Goal: Information Seeking & Learning: Learn about a topic

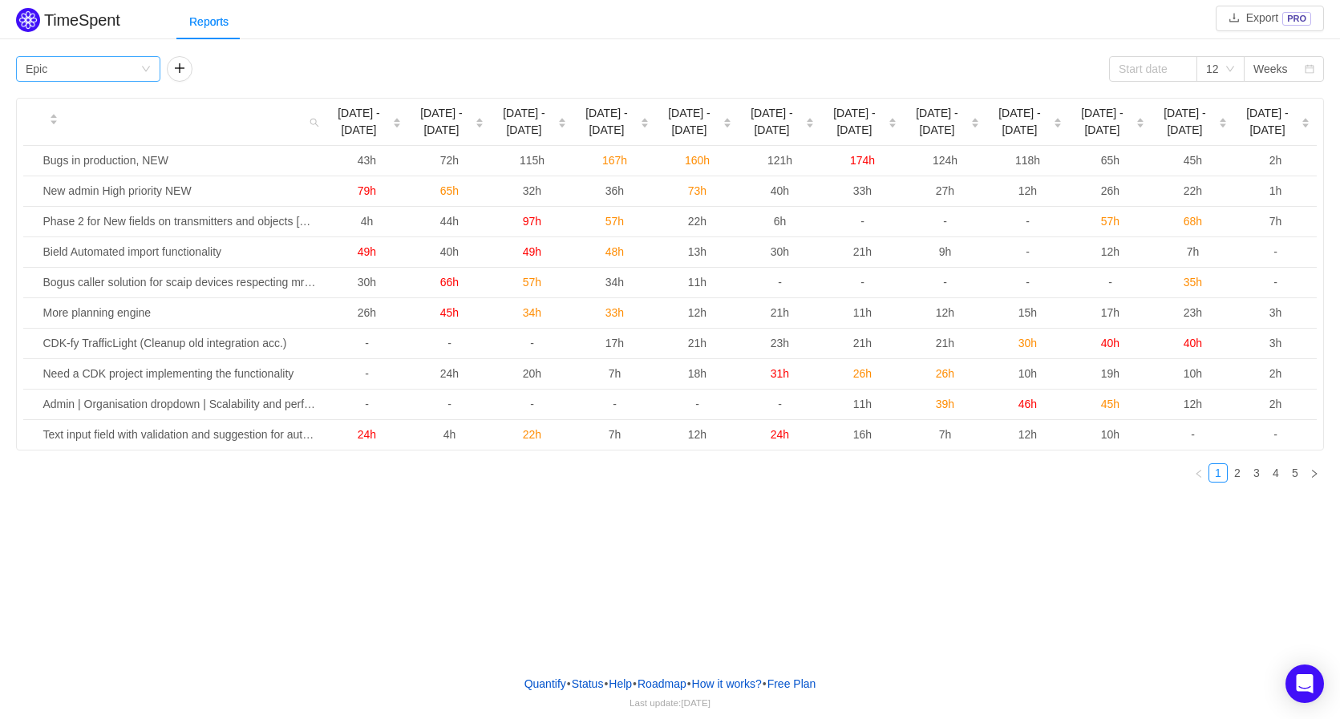
click at [85, 71] on div "Group by Epic" at bounding box center [83, 69] width 115 height 24
click at [41, 205] on li "Person" at bounding box center [88, 204] width 144 height 26
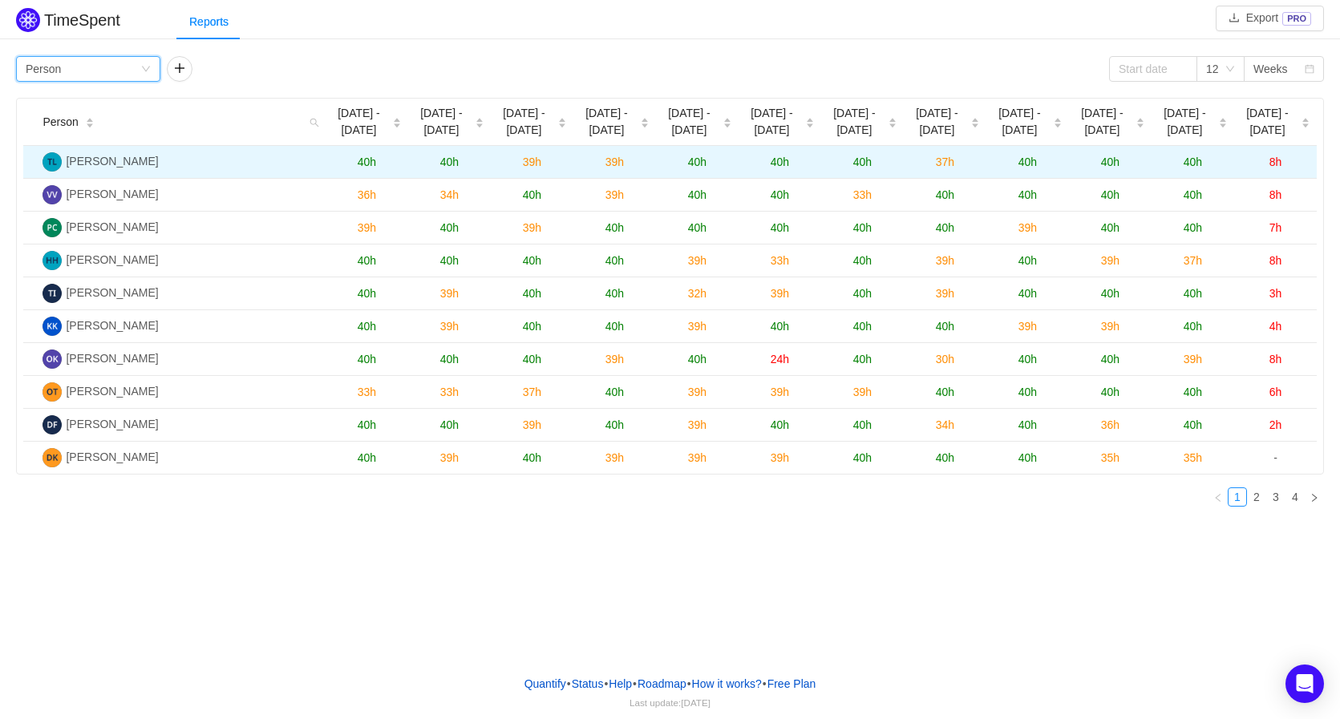
click at [447, 166] on span "40h" at bounding box center [449, 162] width 18 height 13
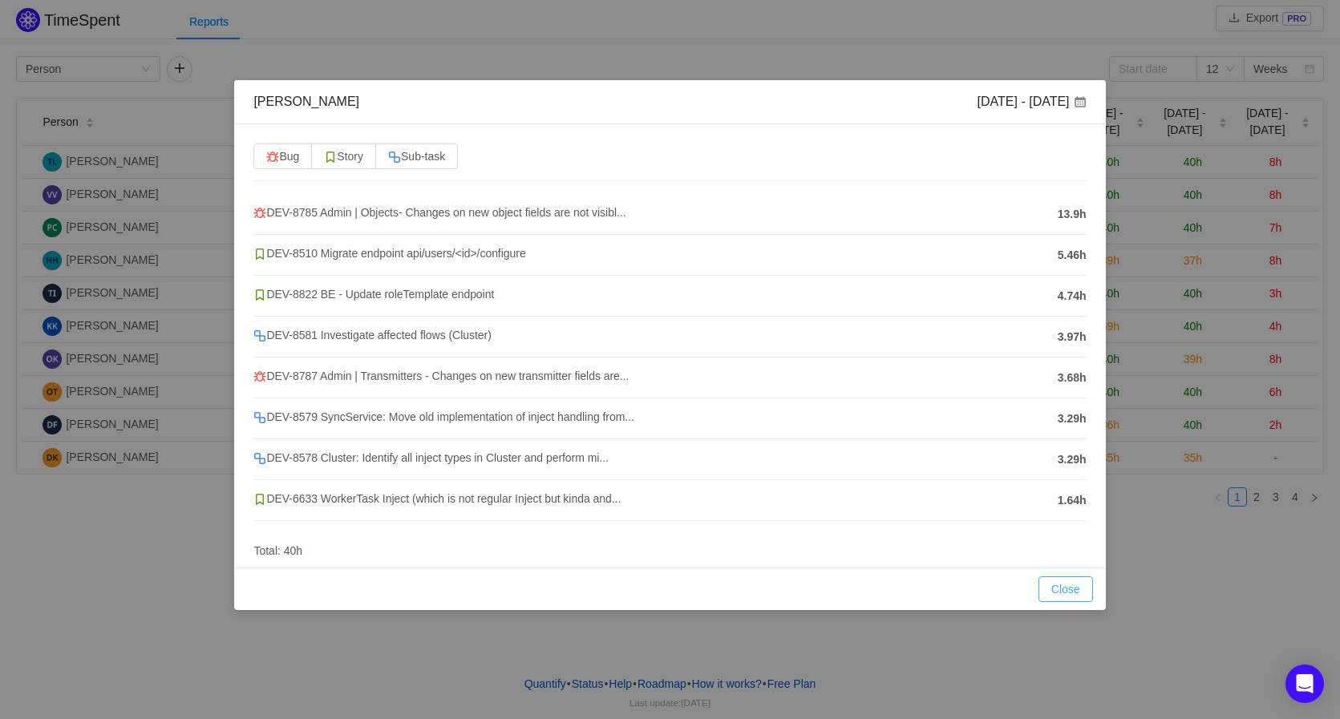
click at [1076, 585] on button "Close" at bounding box center [1065, 589] width 55 height 26
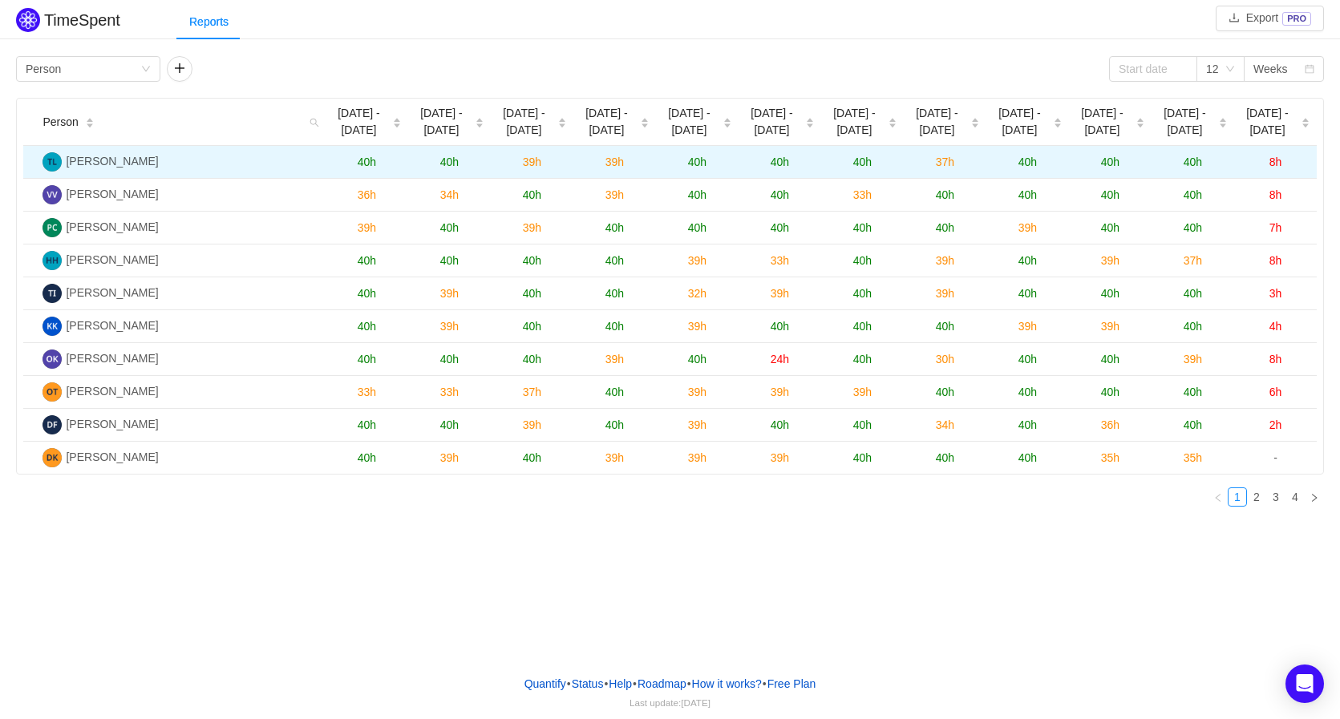
click at [367, 159] on span "40h" at bounding box center [367, 162] width 18 height 13
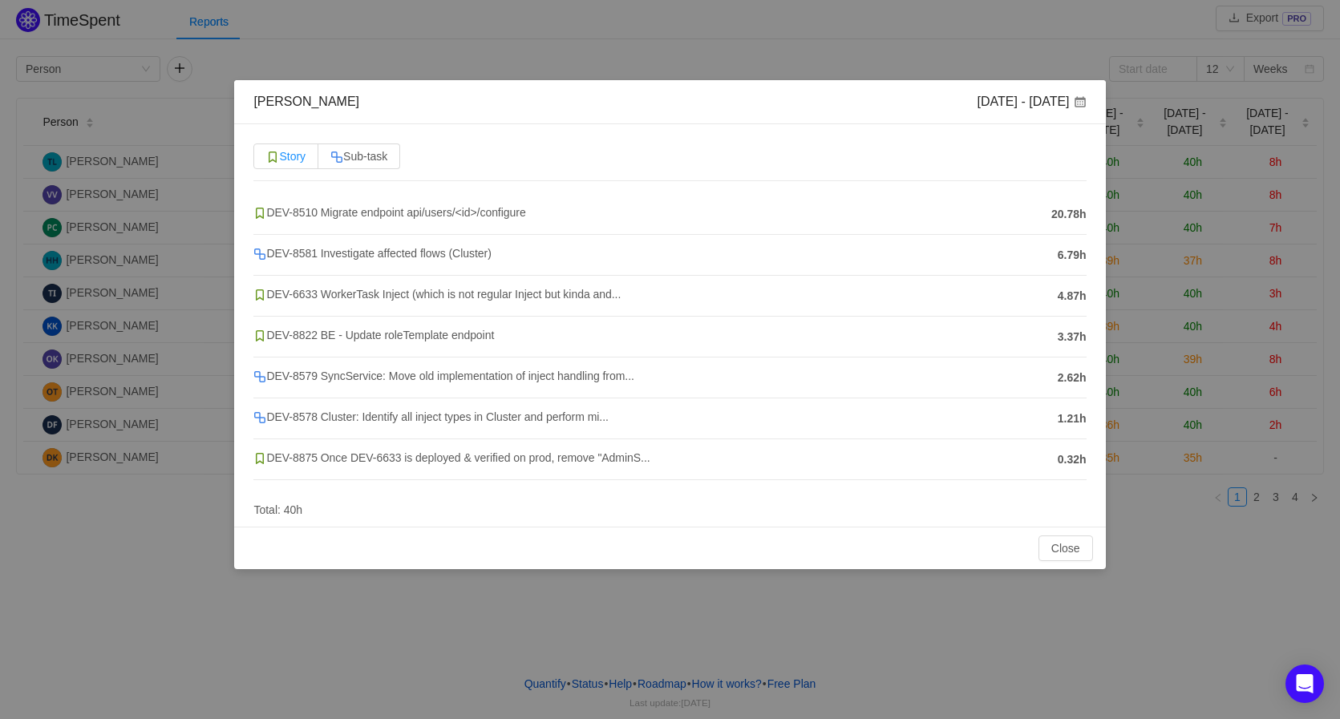
click at [294, 159] on span "Story" at bounding box center [285, 156] width 39 height 13
click at [266, 160] on input "Story" at bounding box center [266, 160] width 0 height 0
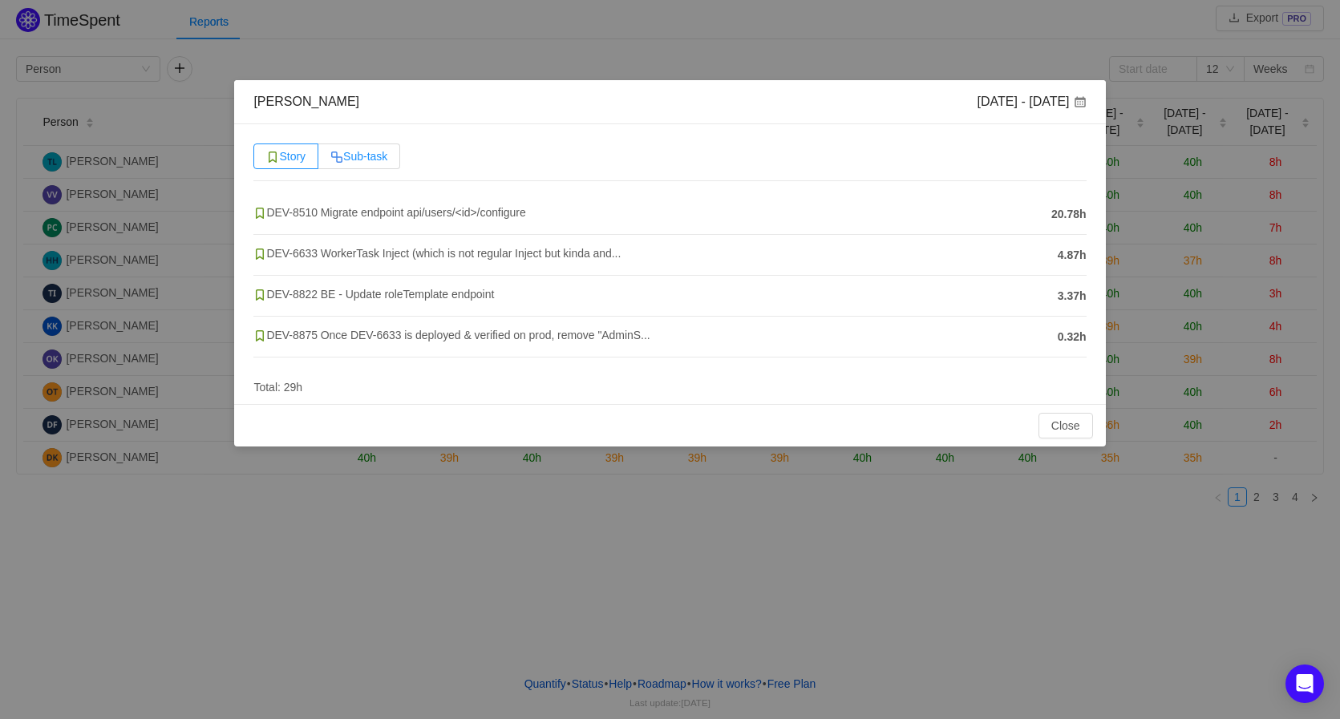
click at [353, 151] on span "Sub-task" at bounding box center [358, 156] width 57 height 13
click at [330, 160] on input "Sub-task" at bounding box center [330, 160] width 0 height 0
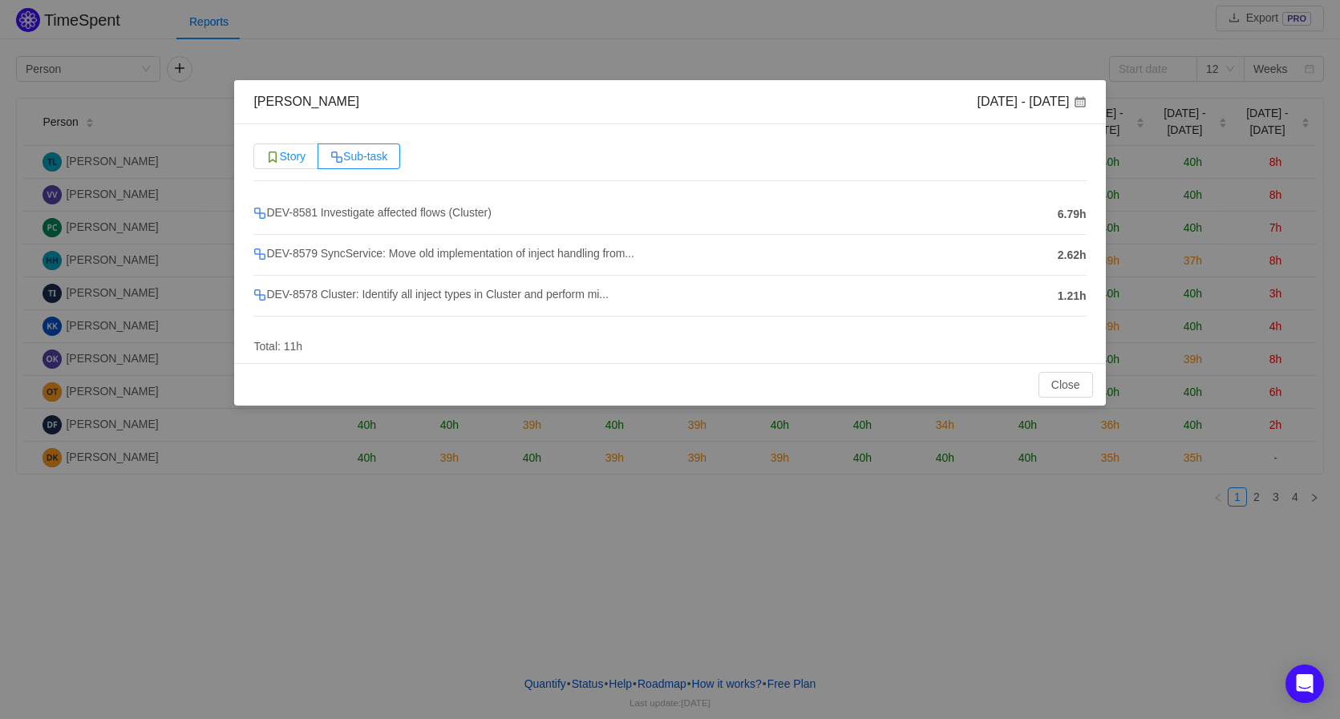
click at [284, 154] on span "Story" at bounding box center [285, 156] width 39 height 13
click at [266, 160] on input "Story" at bounding box center [266, 160] width 0 height 0
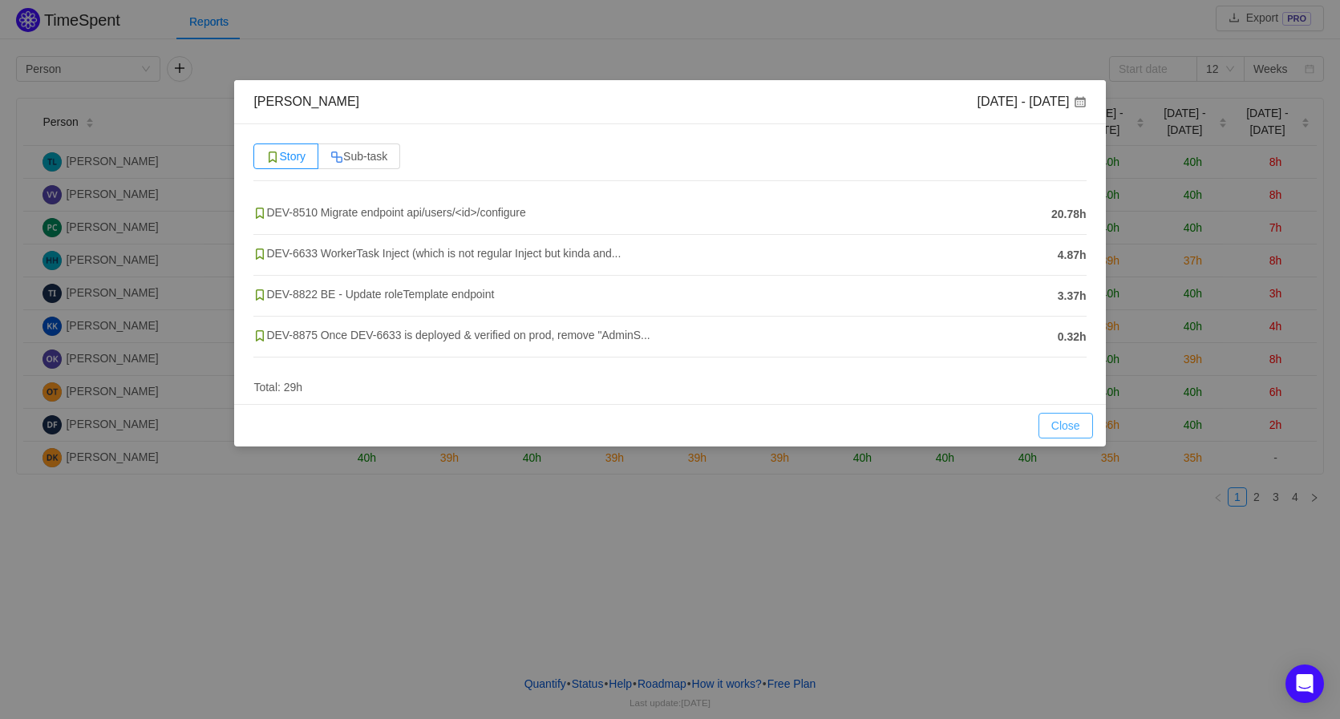
click at [1064, 427] on button "Close" at bounding box center [1065, 426] width 55 height 26
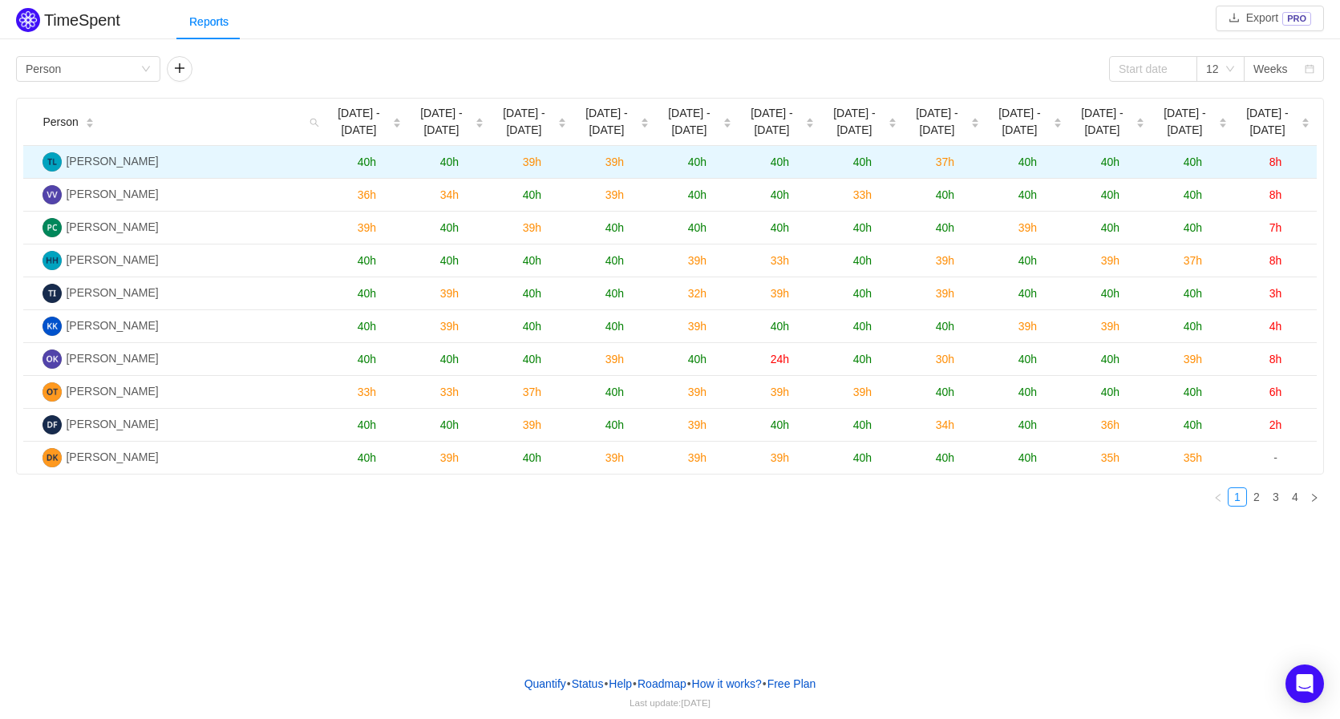
click at [368, 160] on span "40h" at bounding box center [367, 162] width 18 height 13
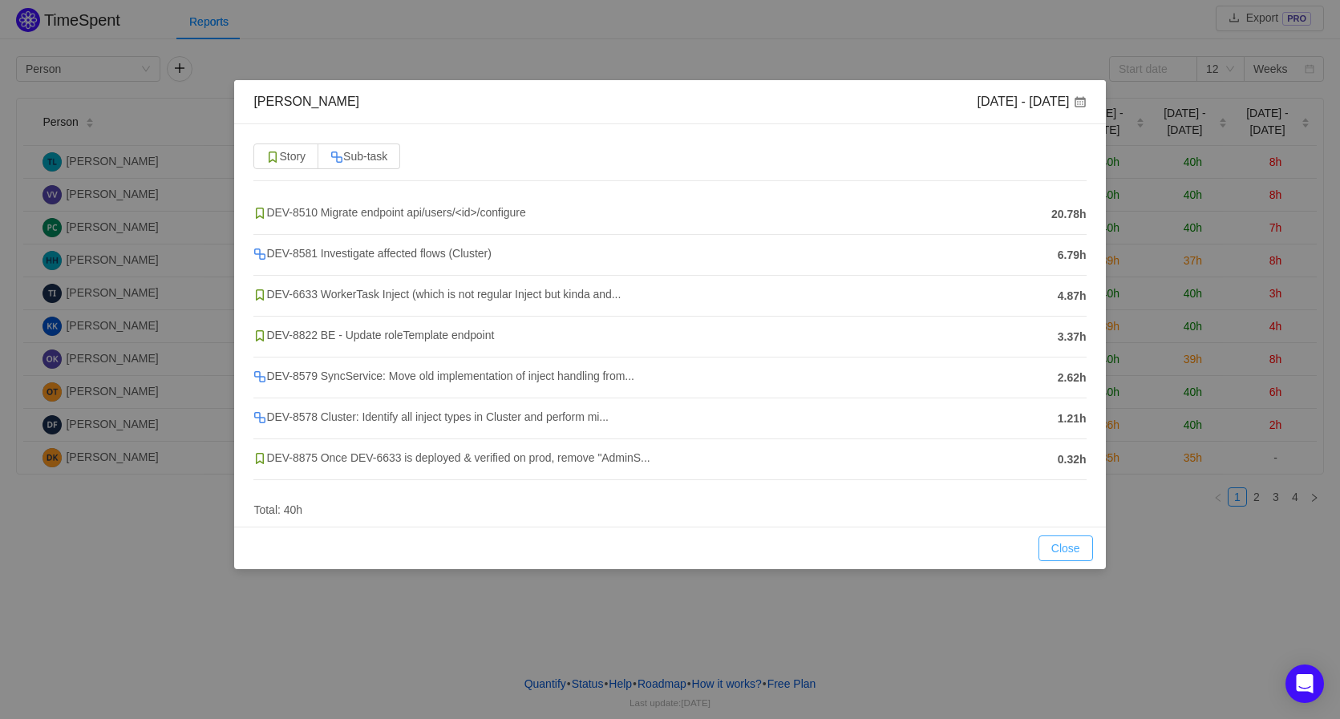
click at [1075, 544] on button "Close" at bounding box center [1065, 548] width 55 height 26
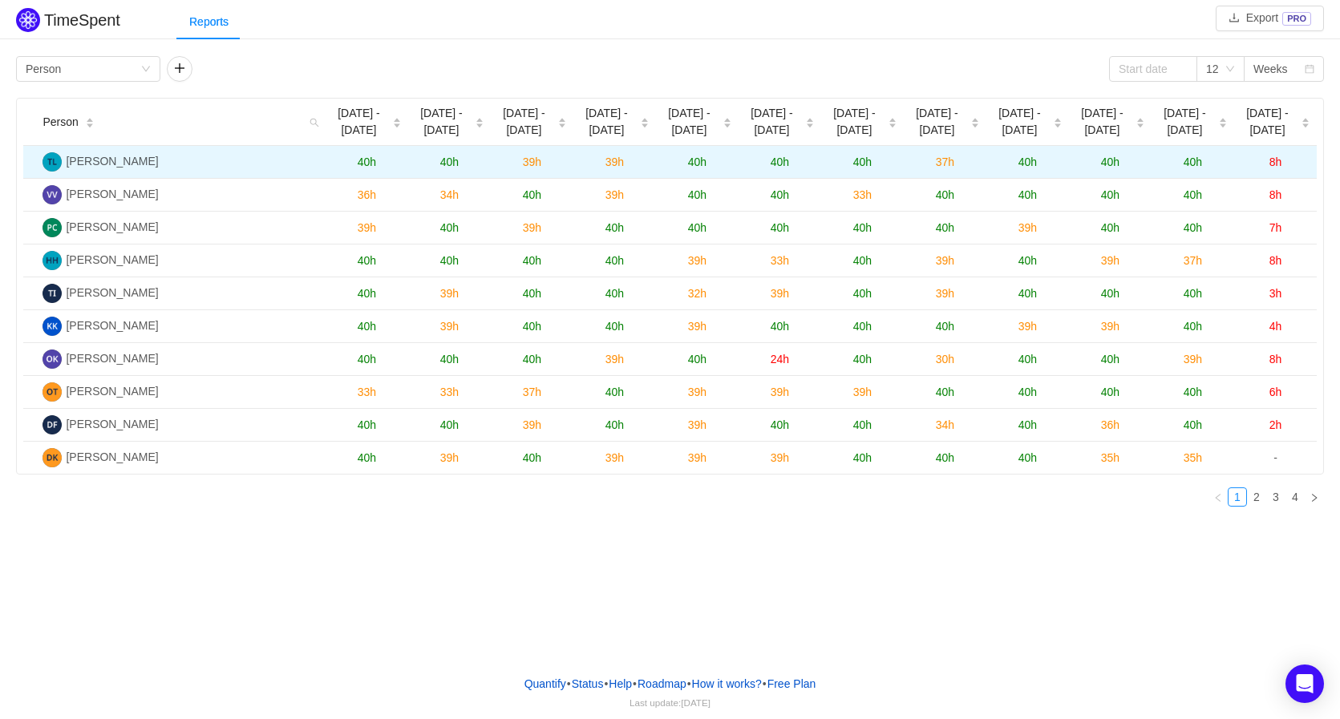
click at [451, 160] on span "40h" at bounding box center [449, 162] width 18 height 13
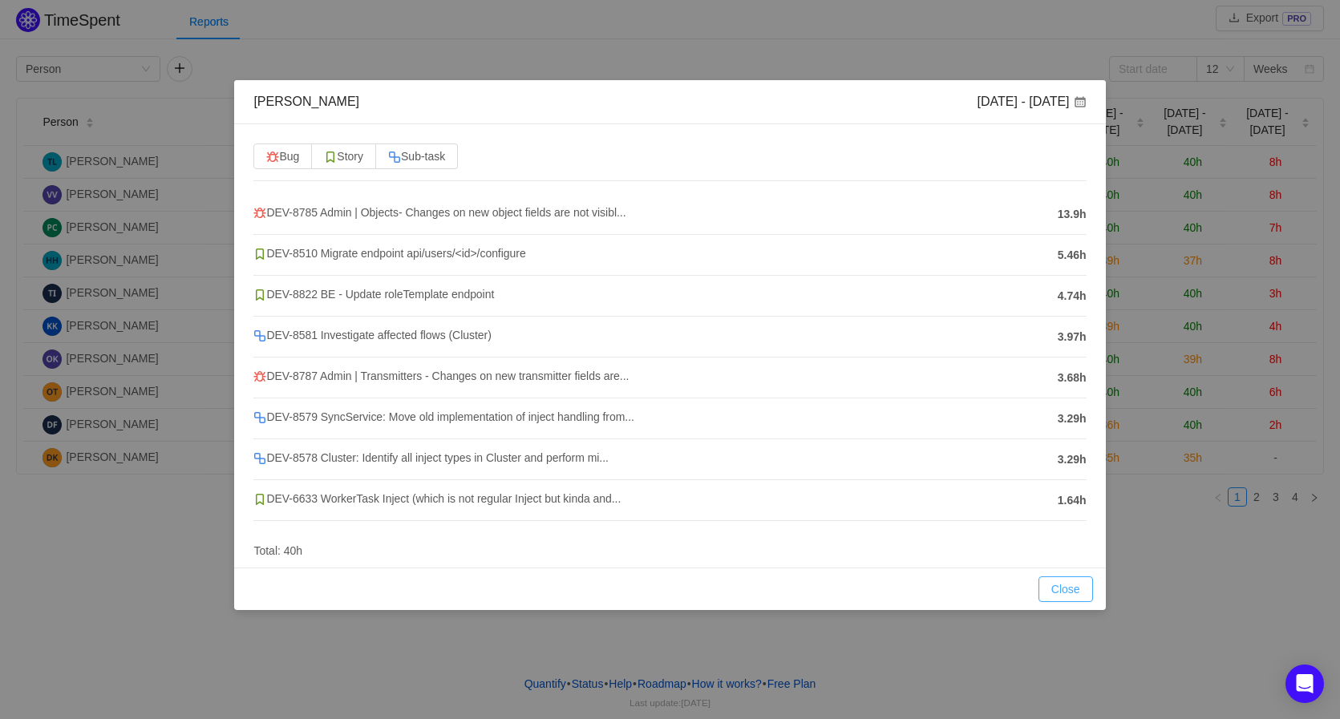
click at [1068, 588] on button "Close" at bounding box center [1065, 589] width 55 height 26
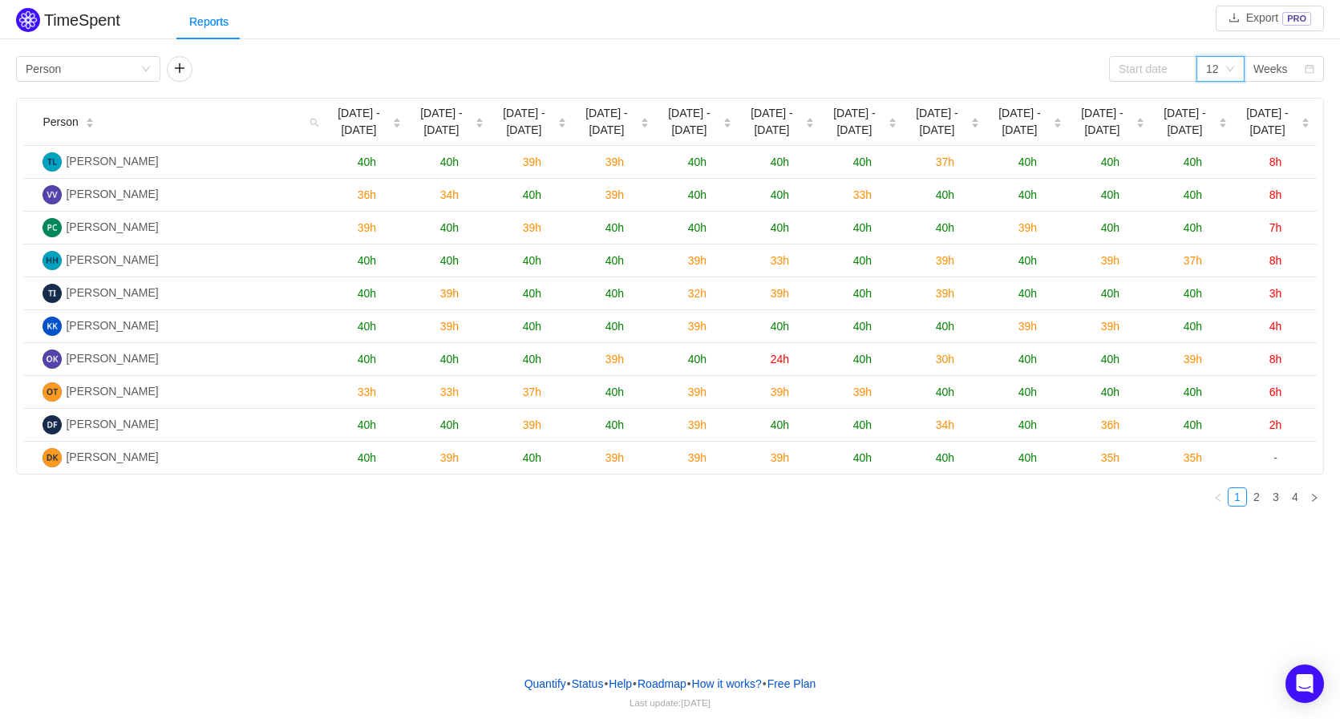
click at [1206, 63] on div "12" at bounding box center [1212, 69] width 13 height 24
click at [1227, 121] on li "6" at bounding box center [1220, 127] width 48 height 26
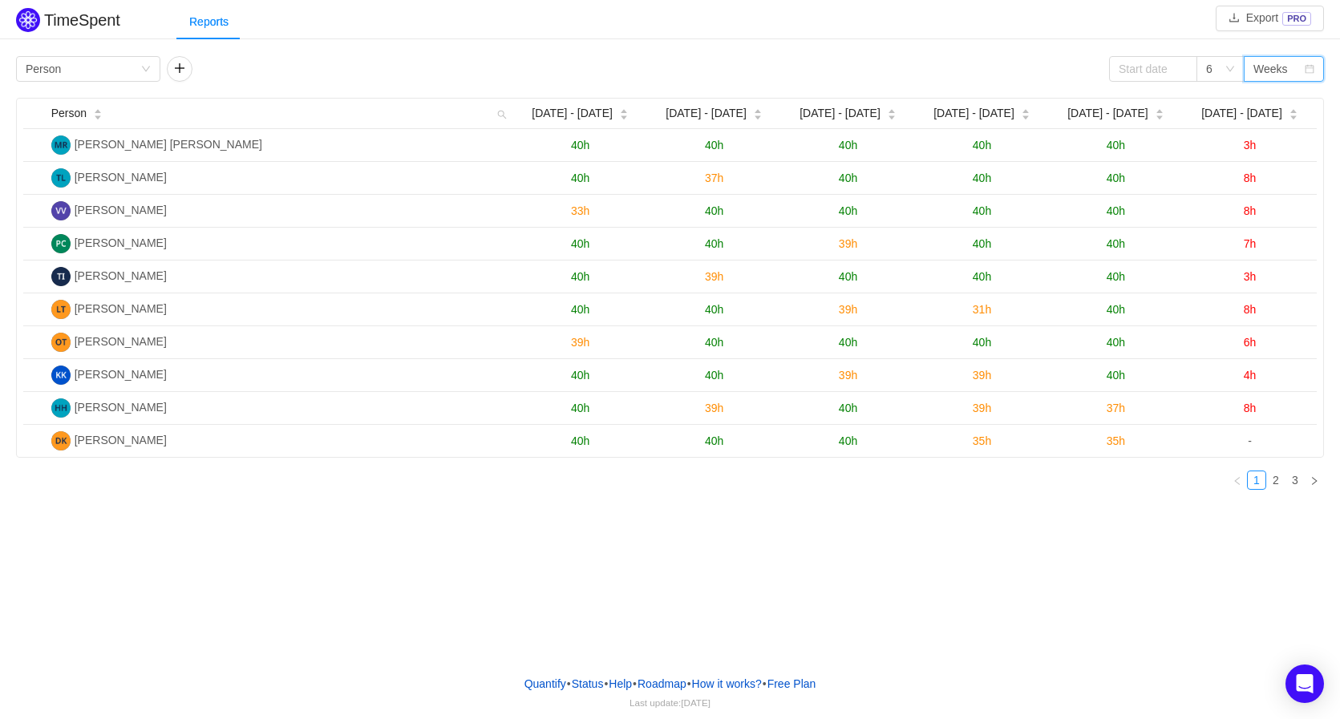
drag, startPoint x: 1262, startPoint y: 77, endPoint x: 1270, endPoint y: 63, distance: 16.5
click at [1270, 63] on div "Weeks" at bounding box center [1270, 69] width 34 height 24
click at [1278, 127] on li "Months" at bounding box center [1283, 127] width 80 height 26
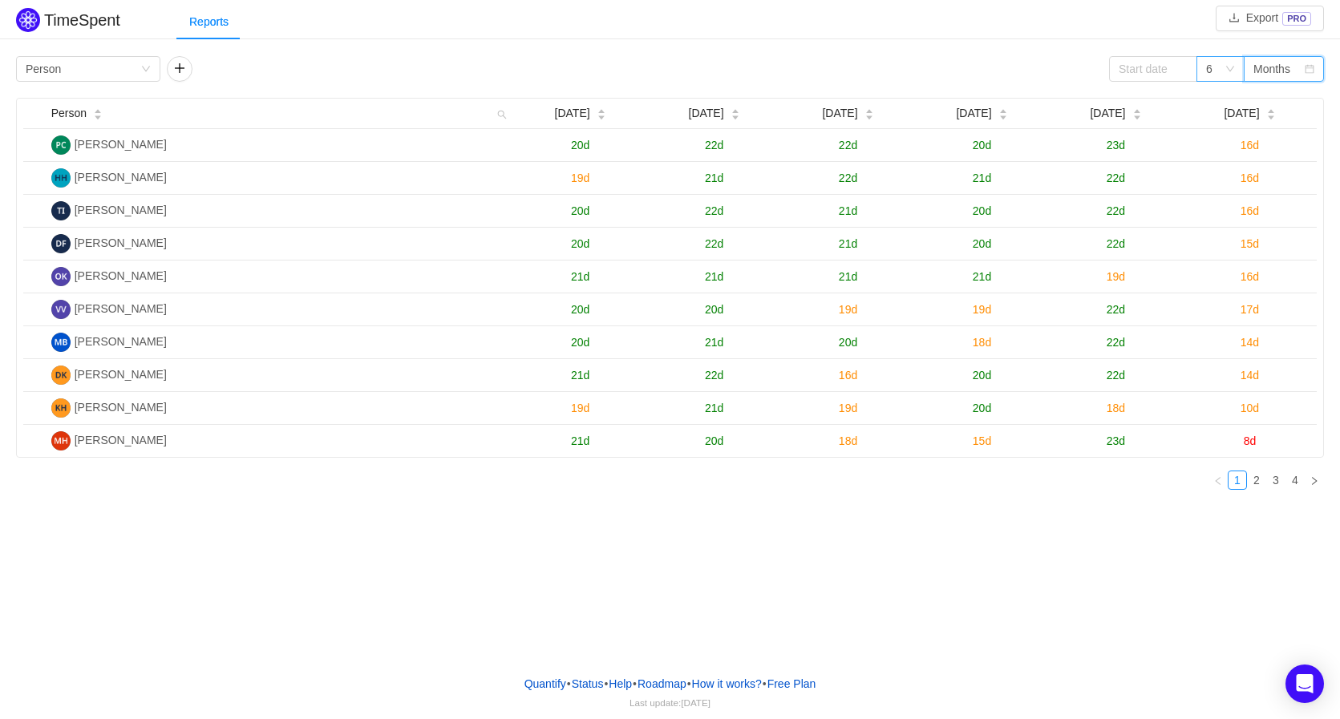
click at [1218, 71] on div "6" at bounding box center [1215, 69] width 18 height 24
click at [1224, 99] on li "3" at bounding box center [1220, 101] width 48 height 26
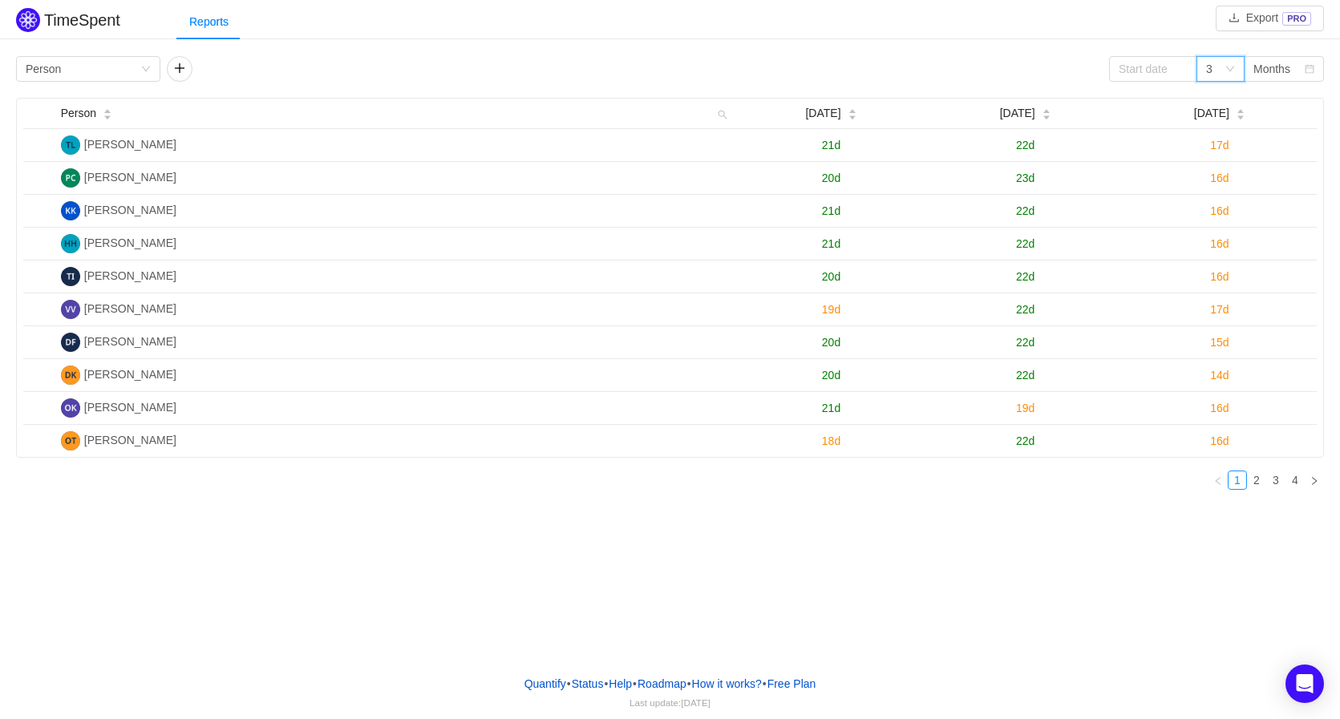
click at [1242, 74] on div "3" at bounding box center [1220, 69] width 48 height 26
click at [1234, 125] on li "6" at bounding box center [1220, 127] width 48 height 26
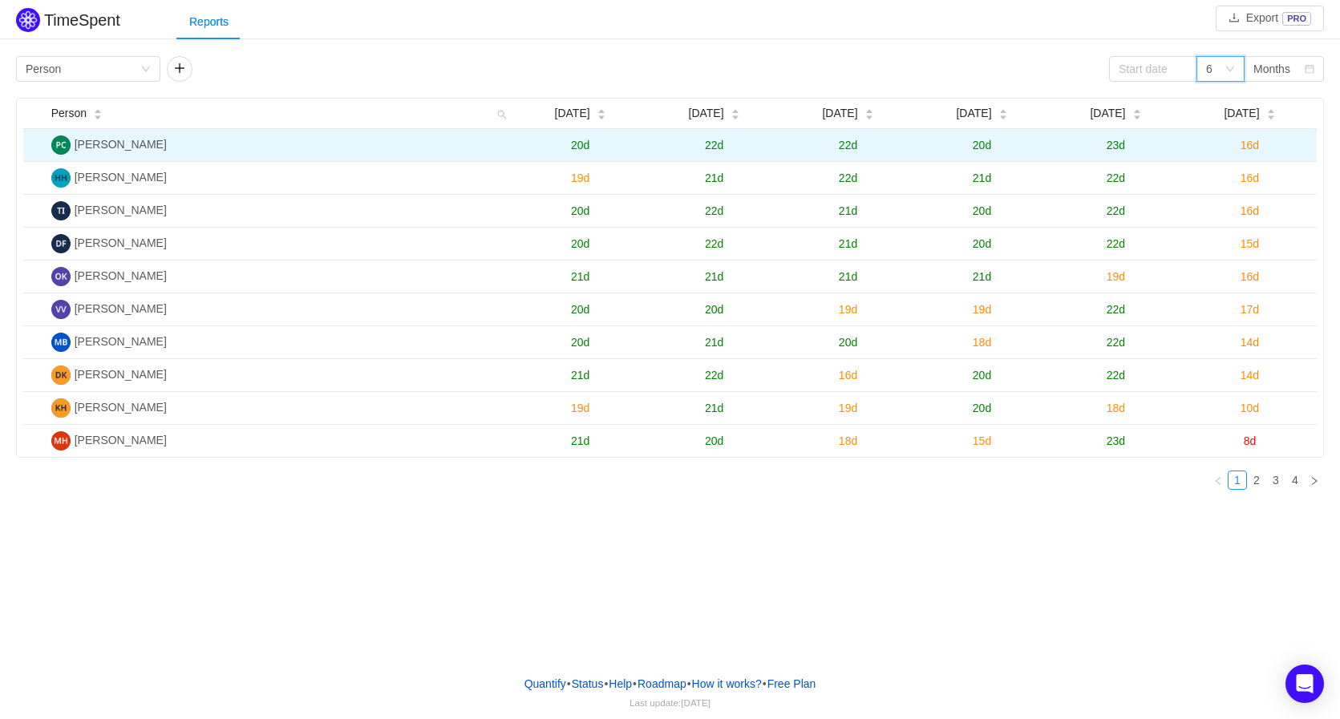
click at [575, 151] on span "20d" at bounding box center [580, 145] width 18 height 13
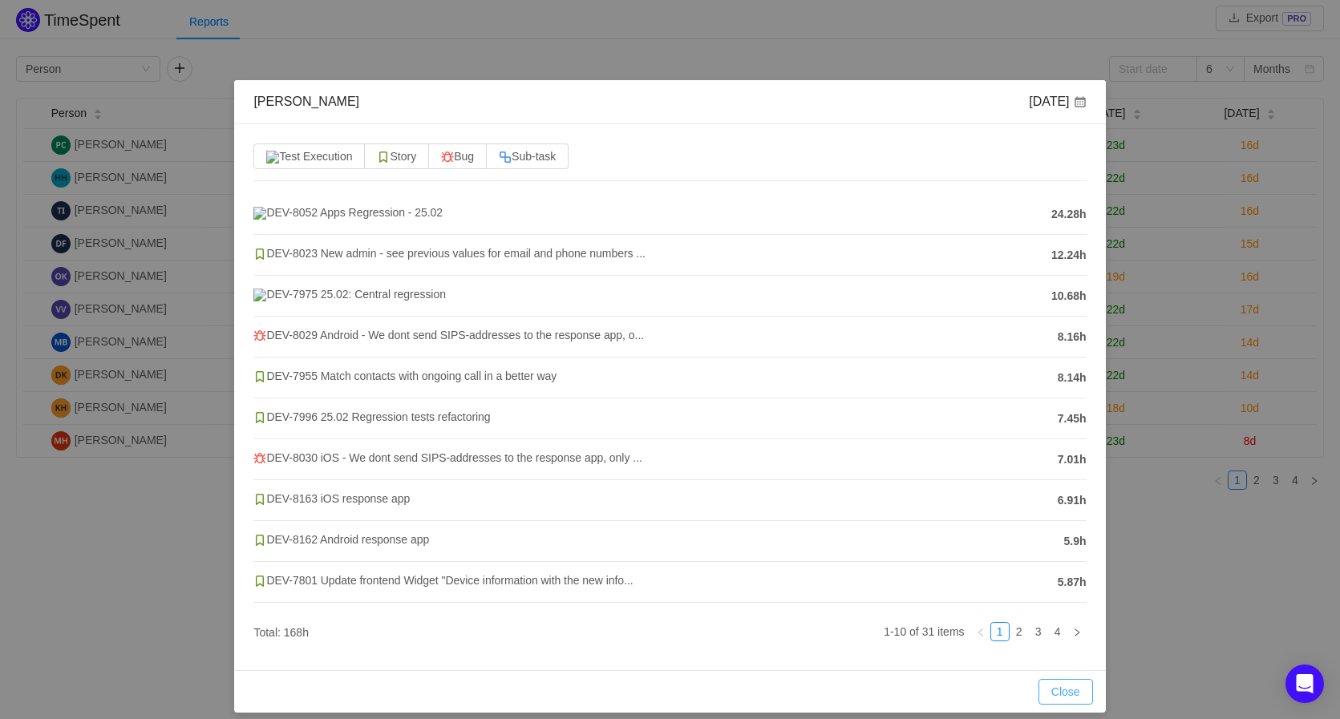
click at [1042, 701] on button "Close" at bounding box center [1065, 692] width 55 height 26
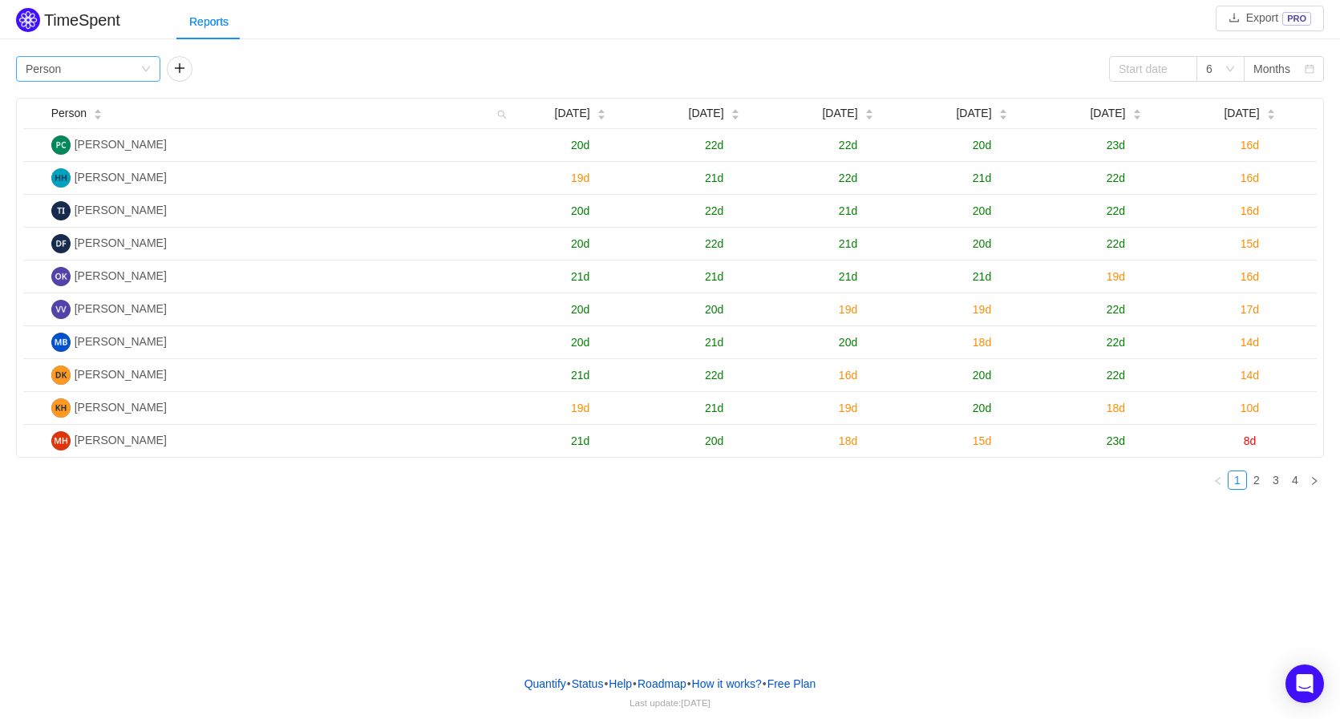
click at [129, 67] on div "Group by Person" at bounding box center [83, 69] width 115 height 24
click at [74, 131] on li "Team" at bounding box center [88, 127] width 144 height 26
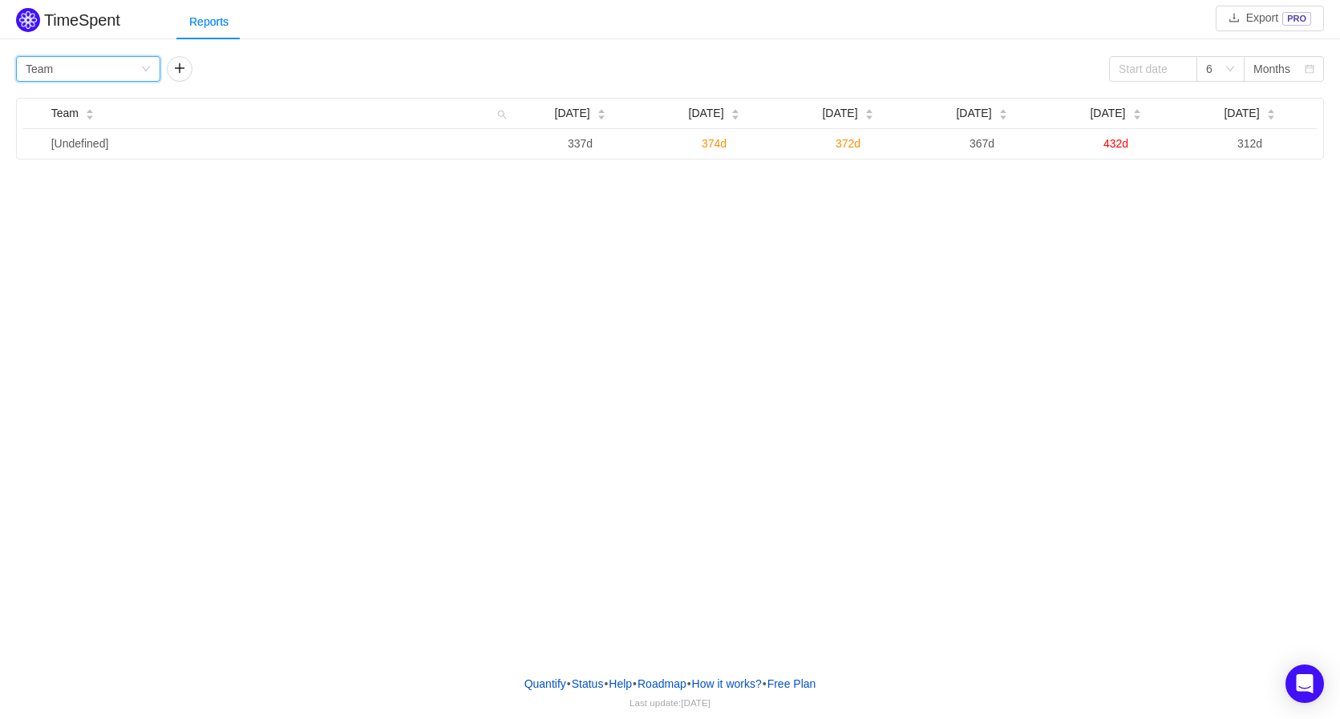
click at [119, 76] on div "Group by Team" at bounding box center [83, 69] width 115 height 24
click at [38, 203] on li "Person" at bounding box center [88, 204] width 144 height 26
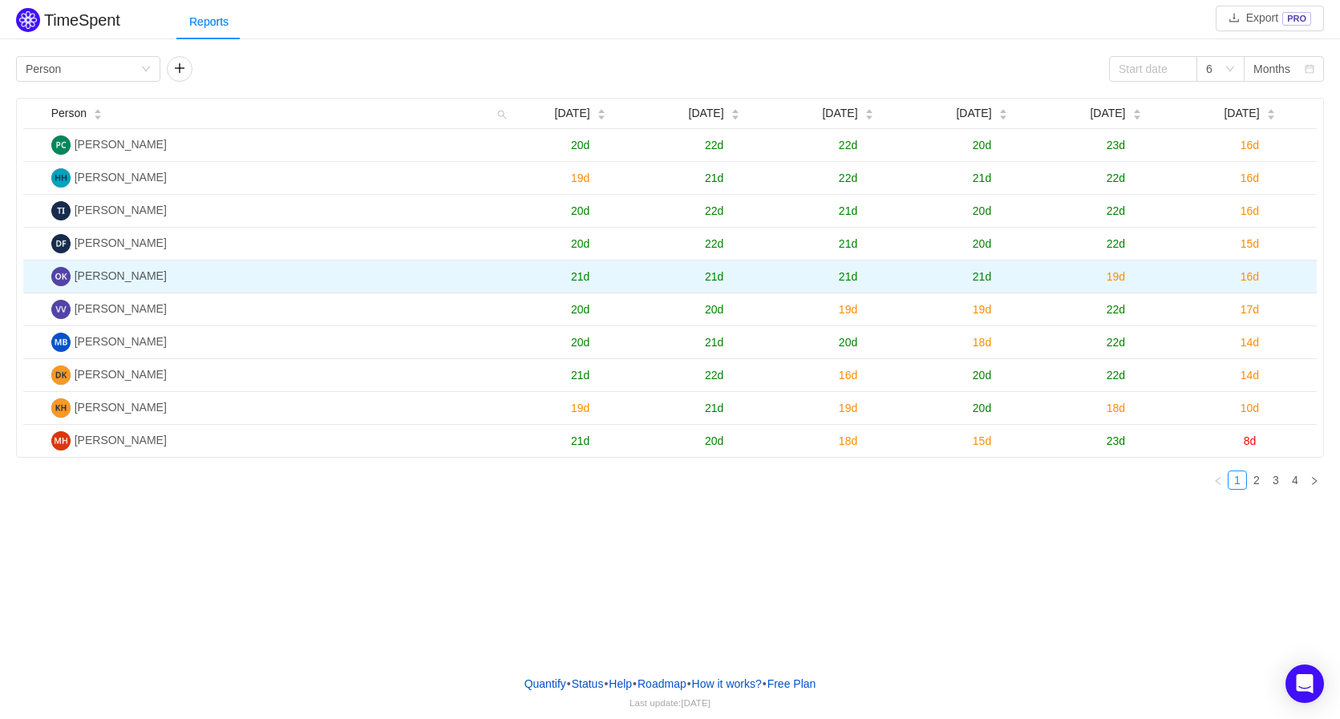
click at [585, 277] on span "21d" at bounding box center [580, 276] width 18 height 13
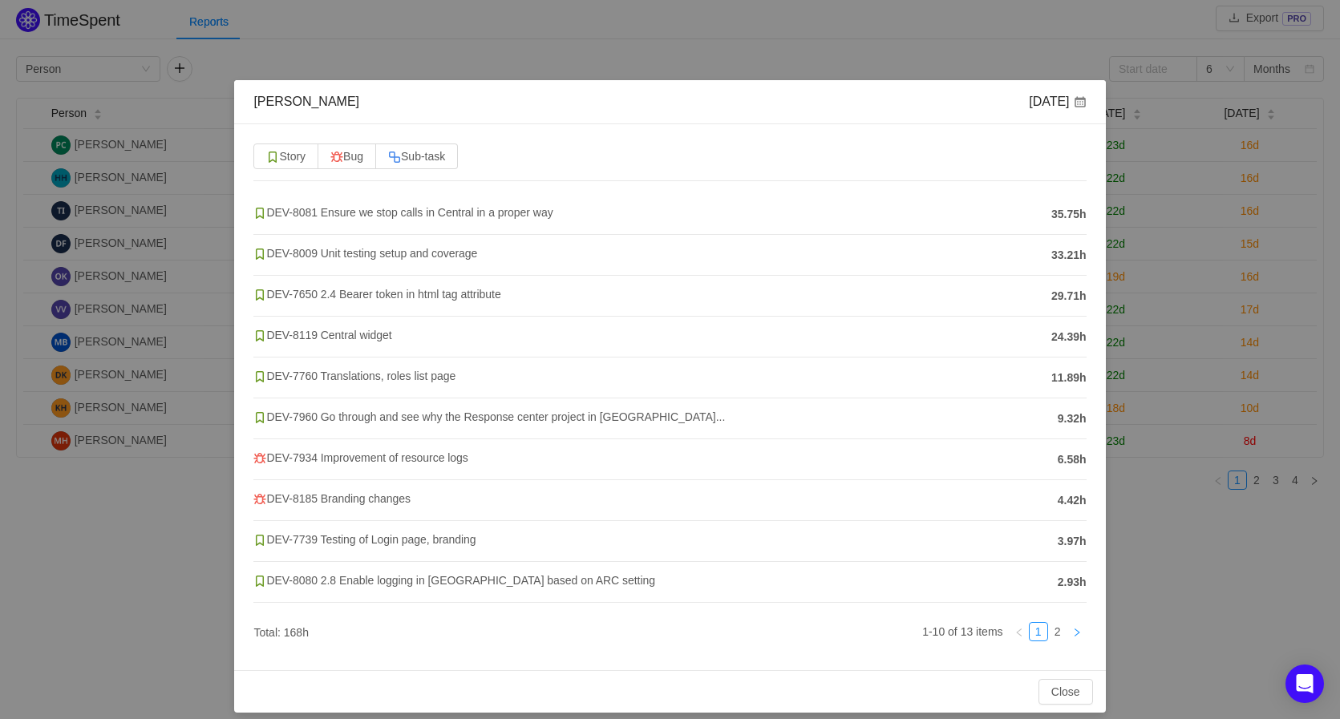
click at [1072, 628] on icon "icon: right" at bounding box center [1077, 633] width 10 height 10
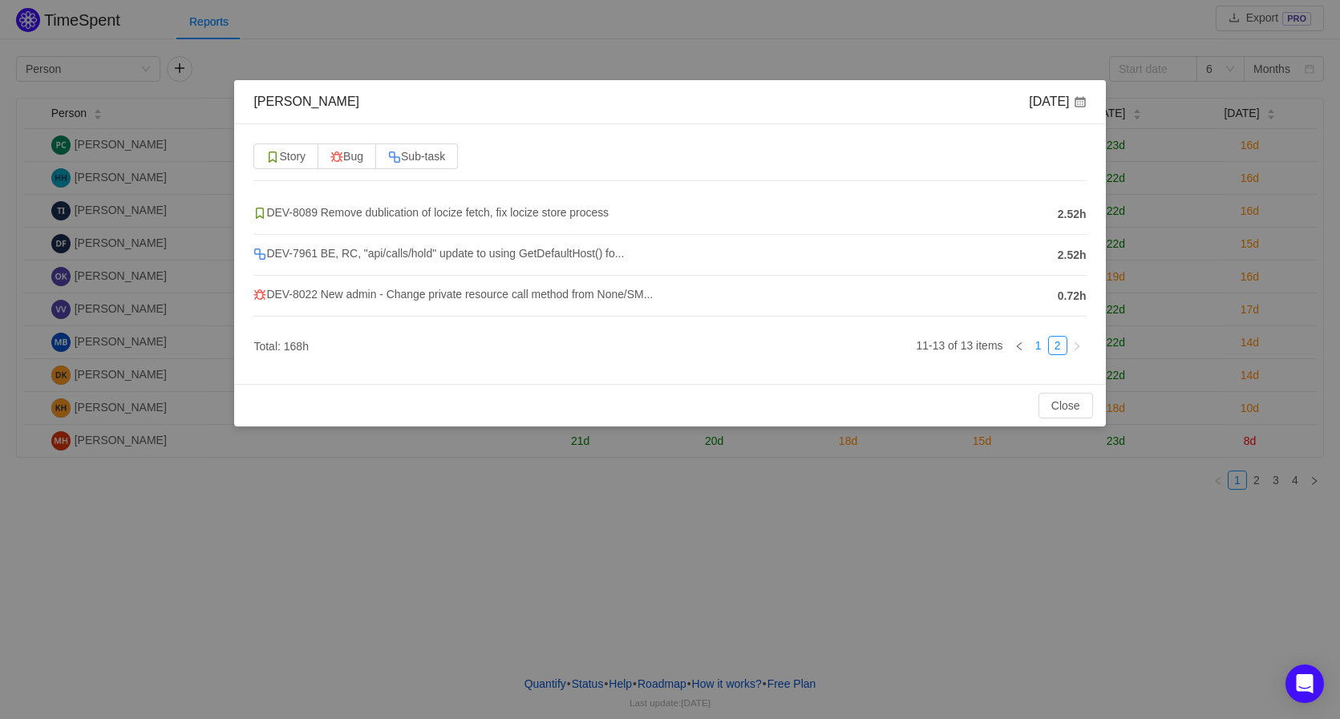
click at [1042, 348] on link "1" at bounding box center [1038, 346] width 18 height 18
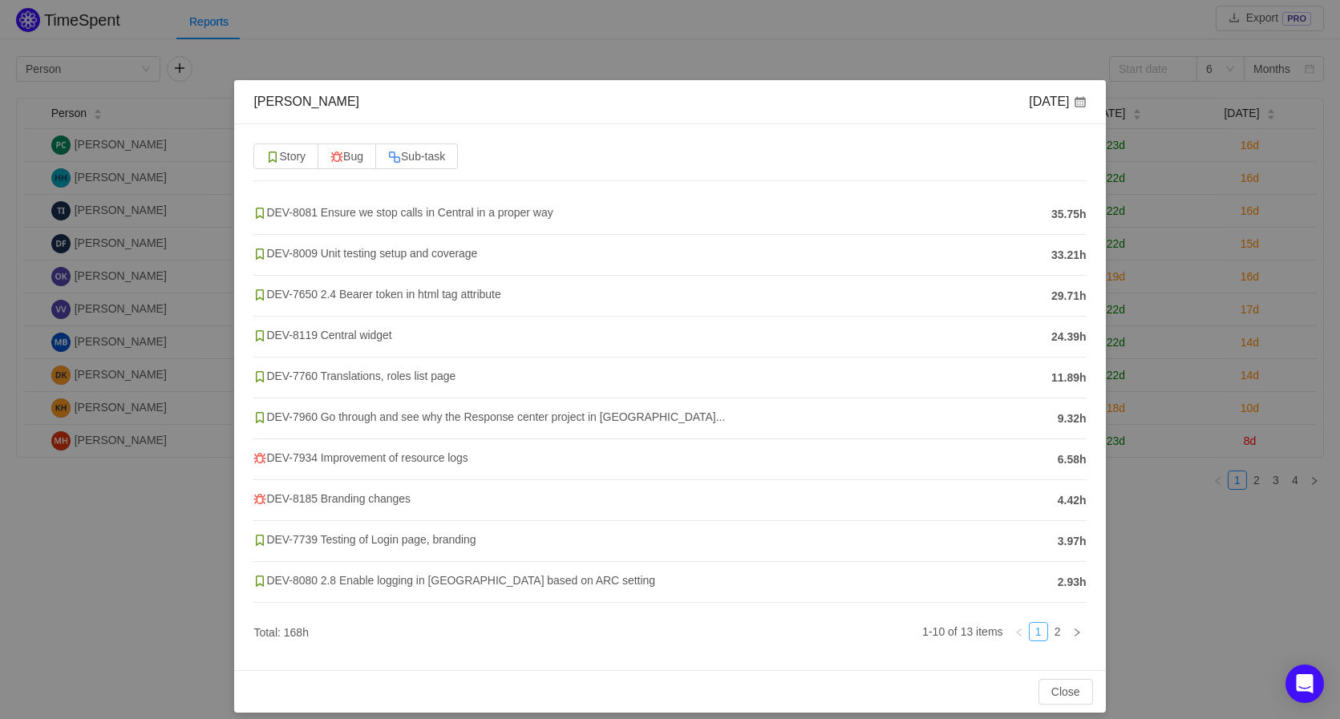
scroll to position [13, 0]
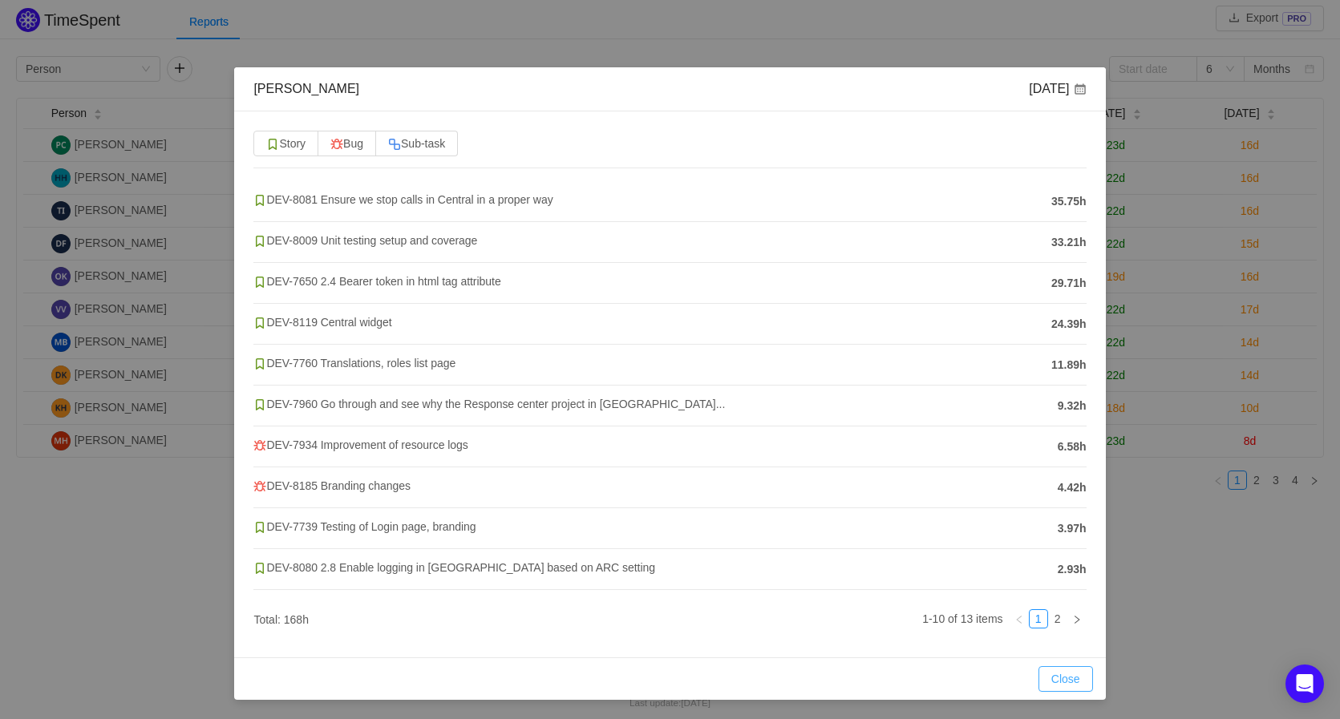
click at [1065, 679] on button "Close" at bounding box center [1065, 679] width 55 height 26
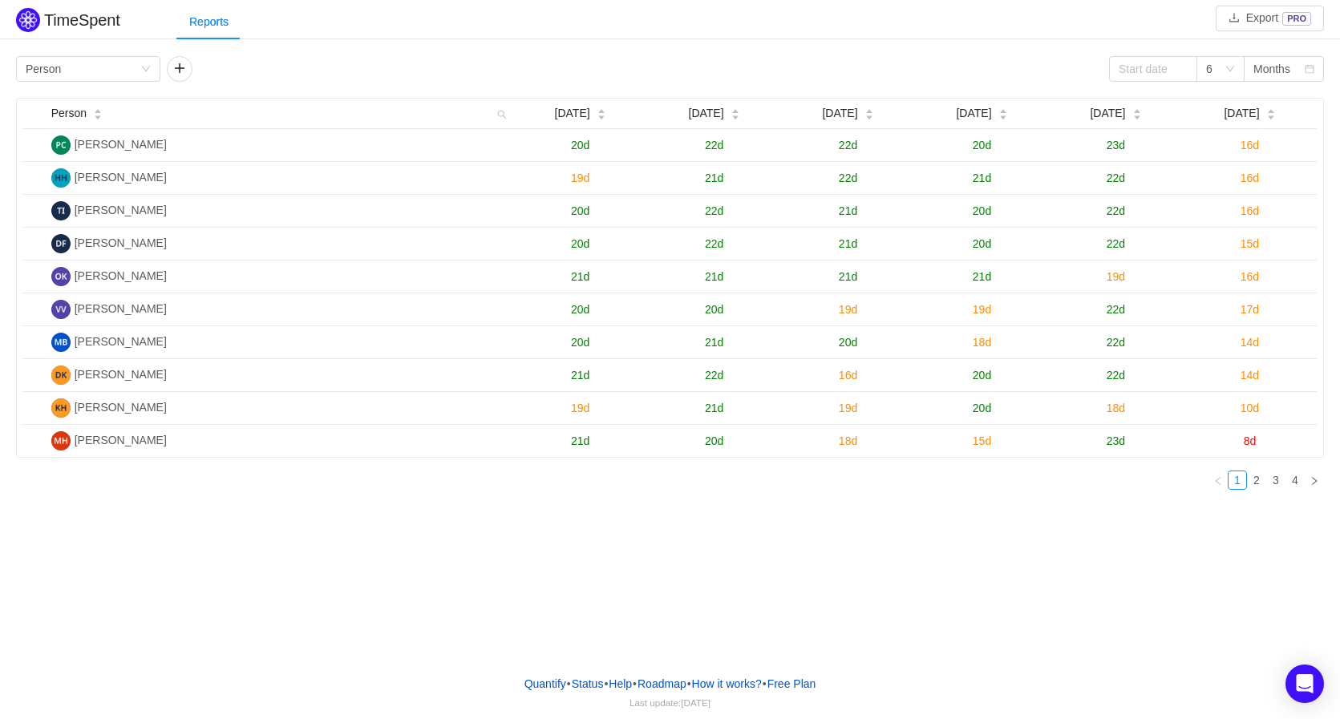
scroll to position [0, 0]
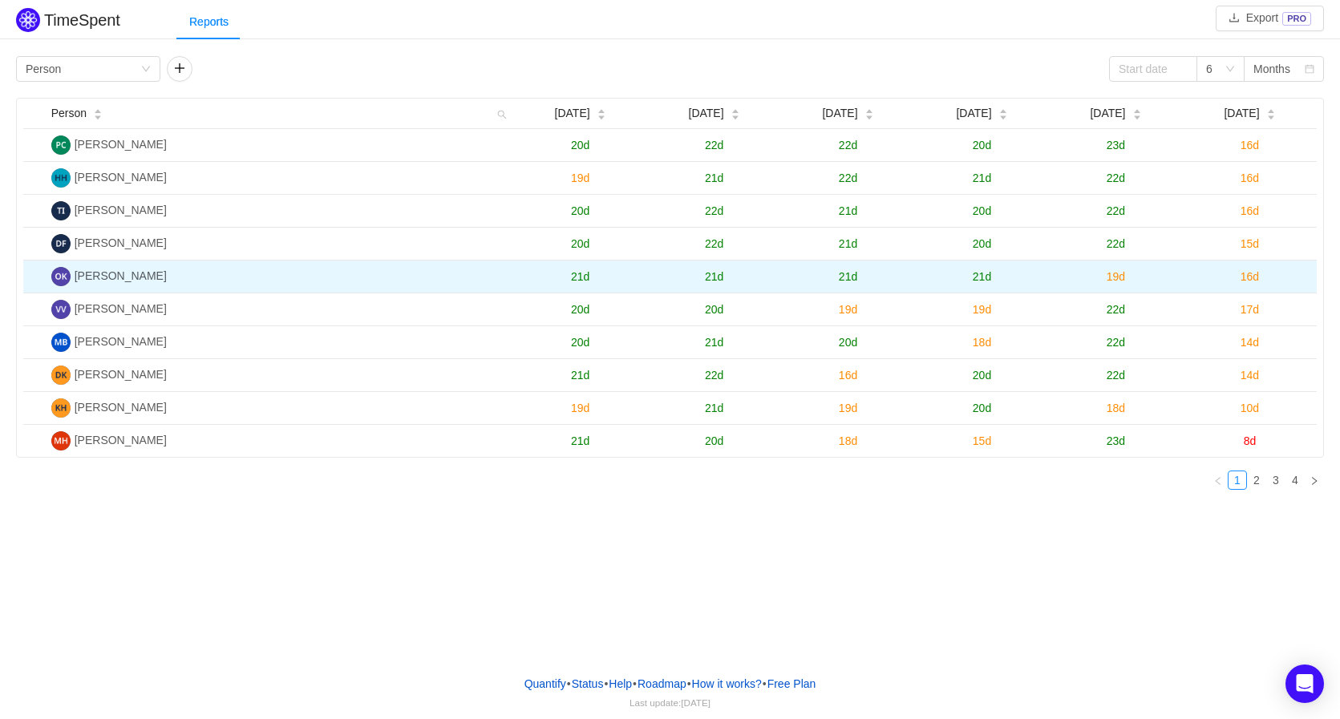
click at [578, 282] on span "21d" at bounding box center [580, 276] width 18 height 13
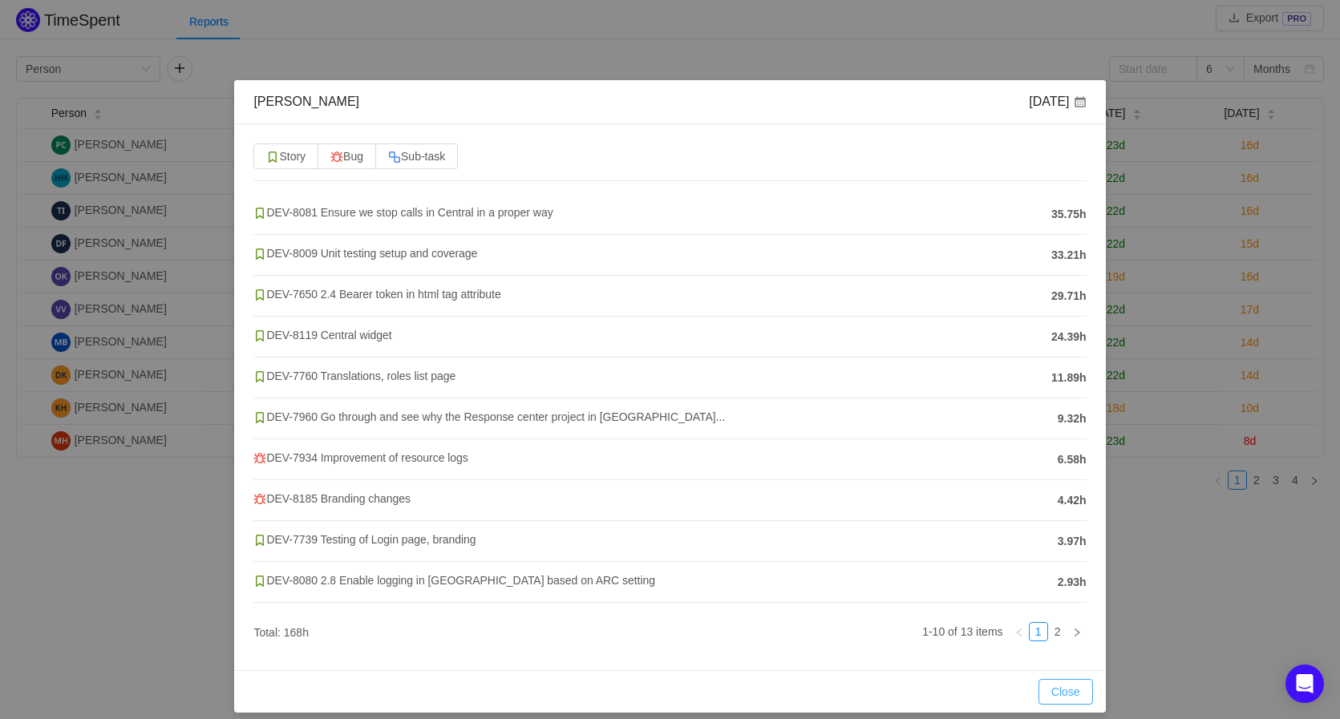
click at [1072, 699] on button "Close" at bounding box center [1065, 692] width 55 height 26
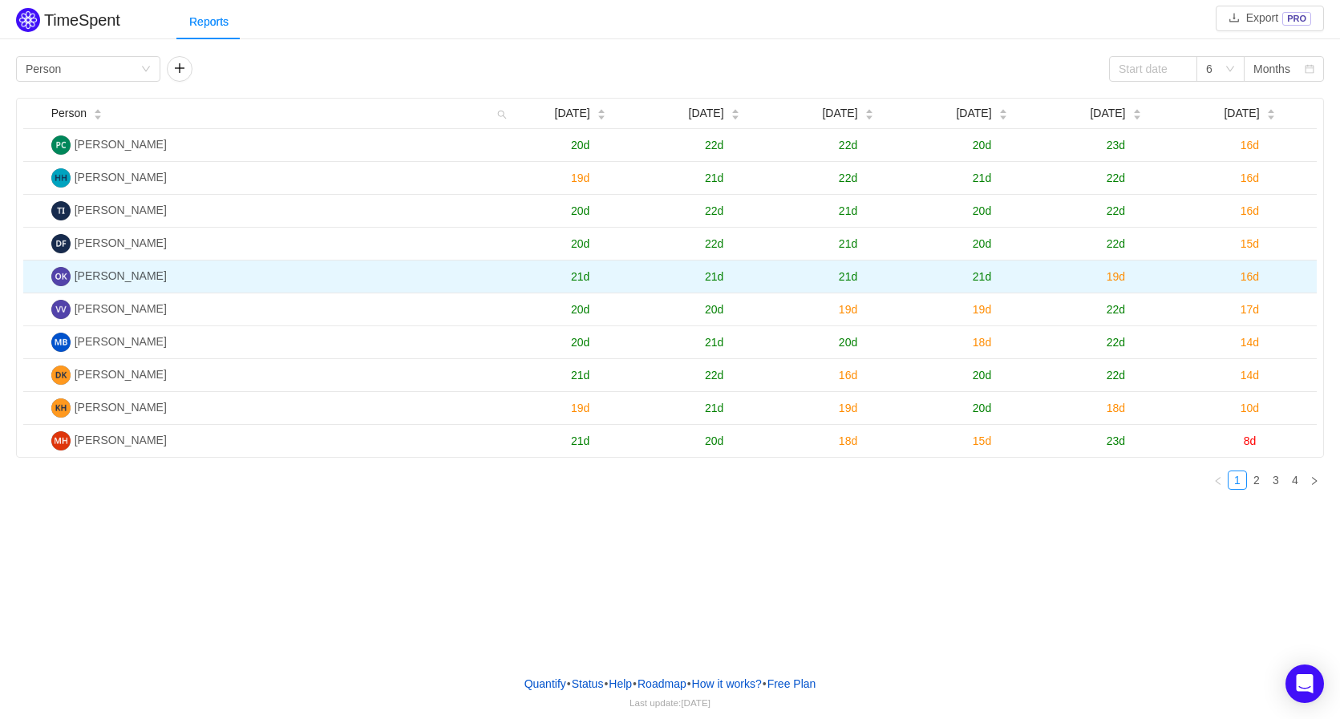
click at [582, 283] on span "21d" at bounding box center [580, 276] width 18 height 13
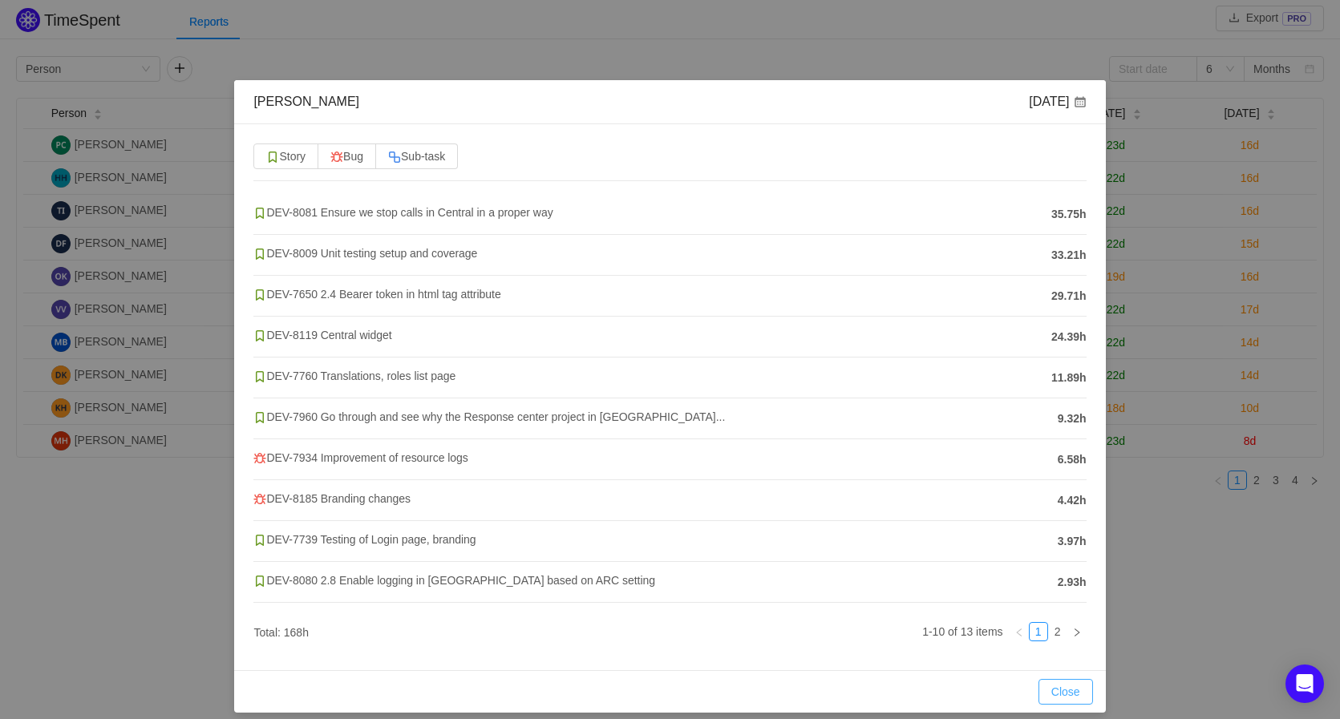
click at [1047, 685] on button "Close" at bounding box center [1065, 692] width 55 height 26
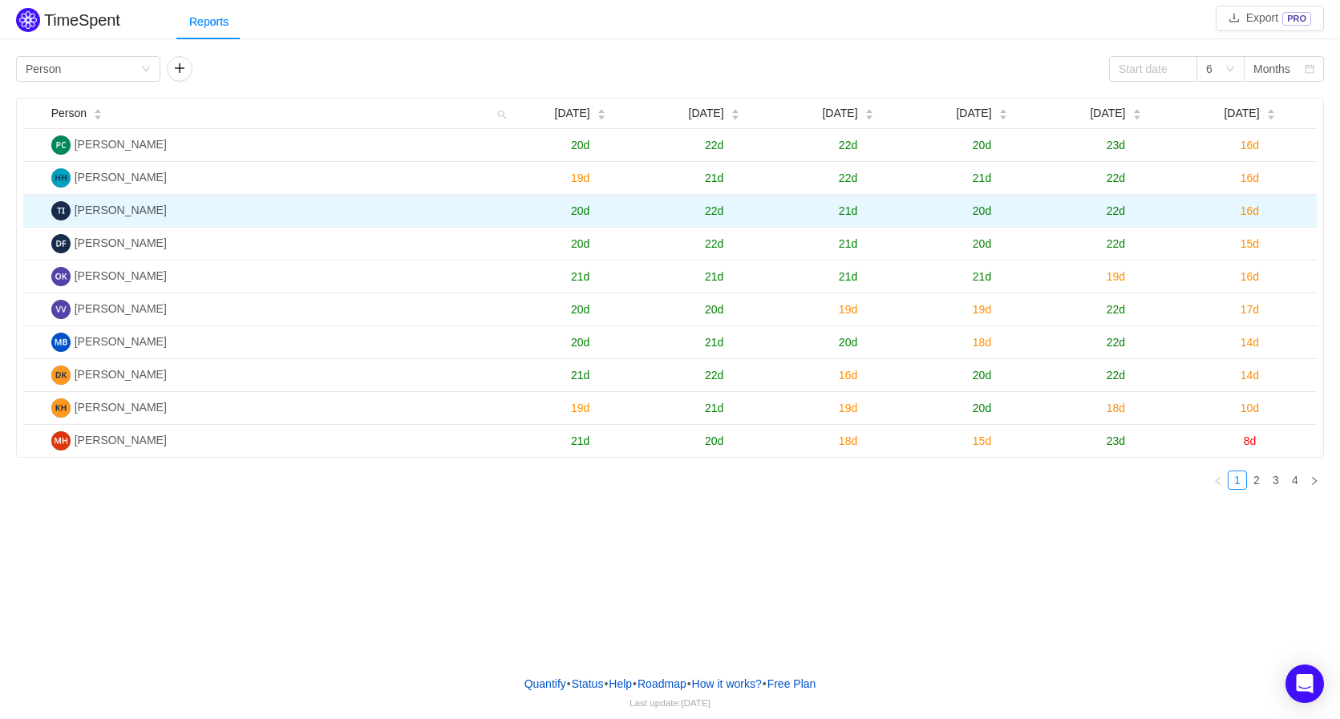
drag, startPoint x: 1219, startPoint y: 176, endPoint x: 1206, endPoint y: 202, distance: 28.7
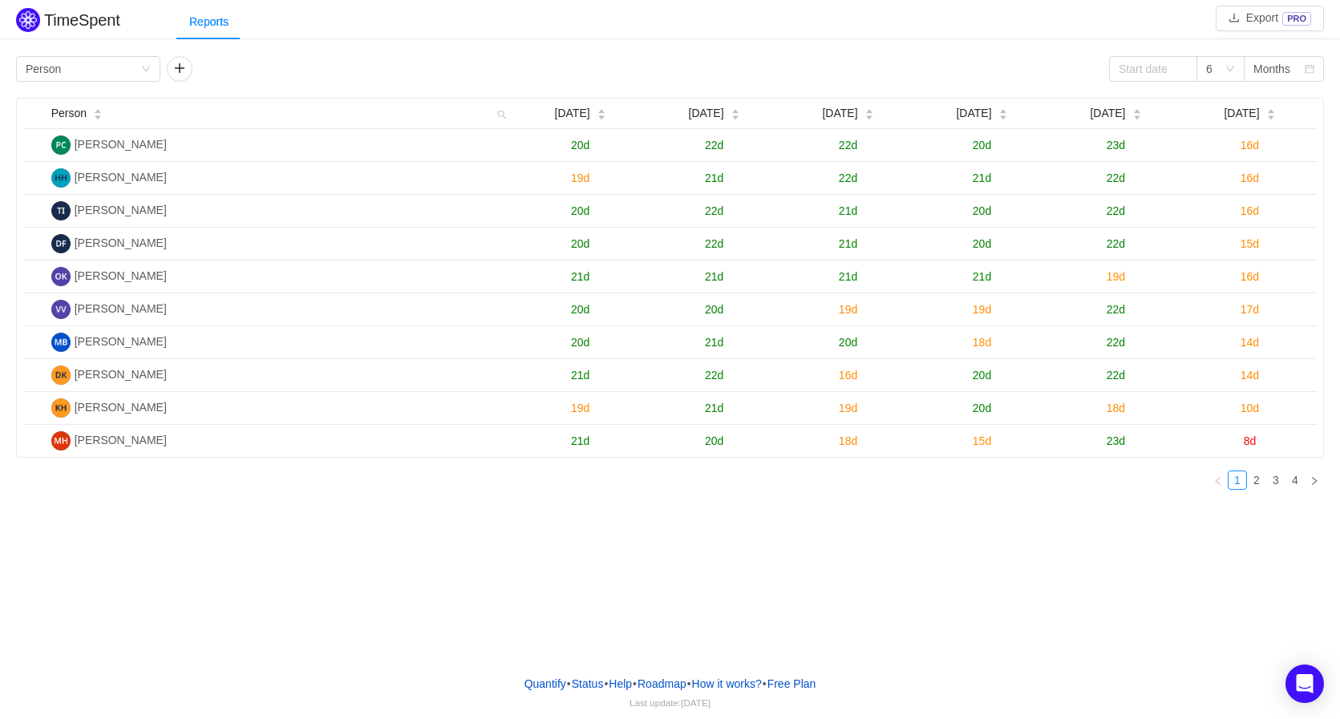
drag, startPoint x: 1206, startPoint y: 202, endPoint x: 975, endPoint y: 521, distance: 394.3
click at [911, 601] on div "TimeSpent Export PRO Reports Group by Person 6 Months Person Mar 2025 Apr 2025 …" at bounding box center [670, 331] width 1340 height 662
click at [1280, 71] on div "Months" at bounding box center [1271, 69] width 37 height 24
click at [1292, 94] on li "Weeks" at bounding box center [1283, 101] width 80 height 26
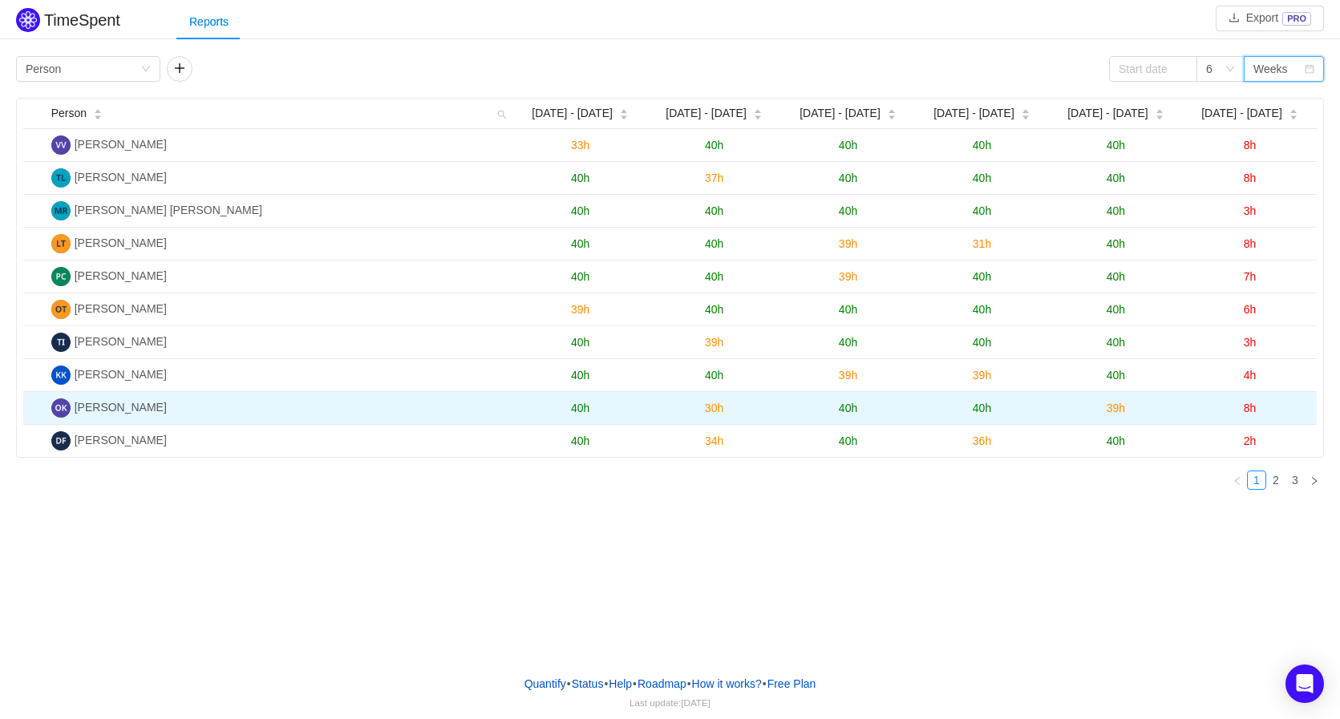
click at [714, 412] on span "30h" at bounding box center [714, 408] width 18 height 13
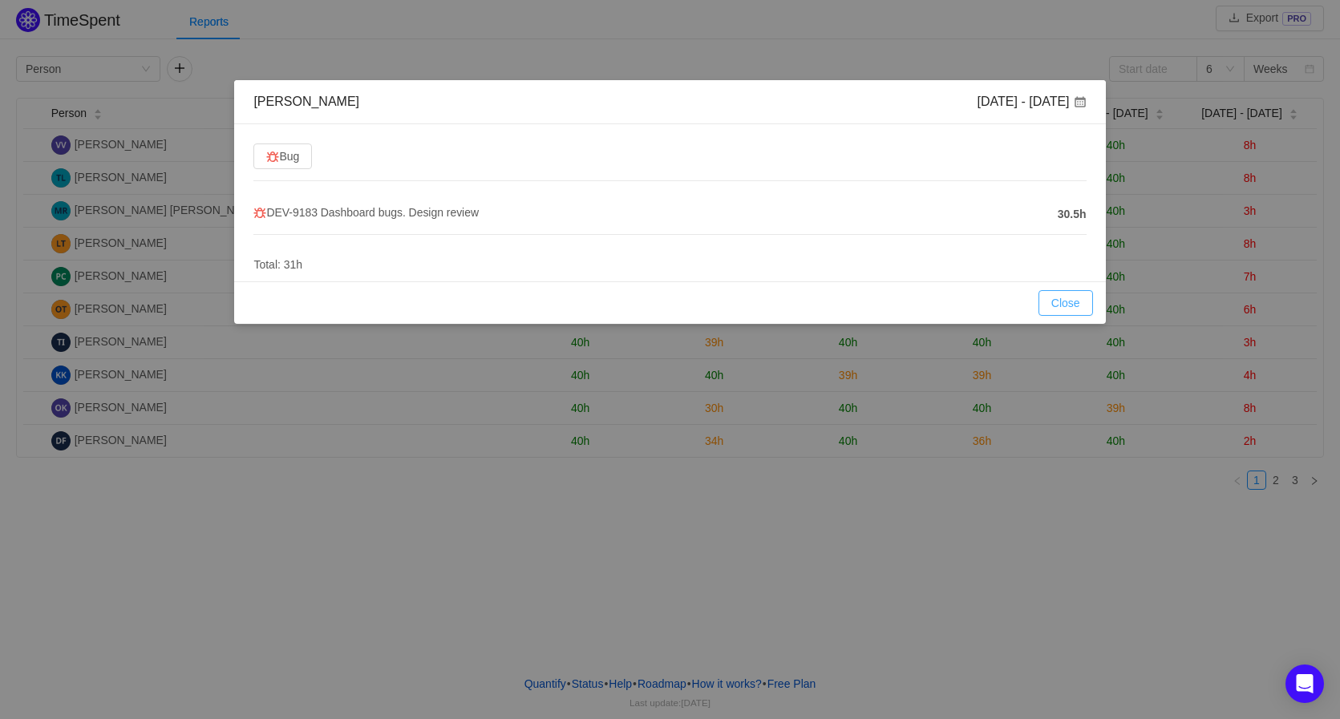
click at [1077, 306] on button "Close" at bounding box center [1065, 303] width 55 height 26
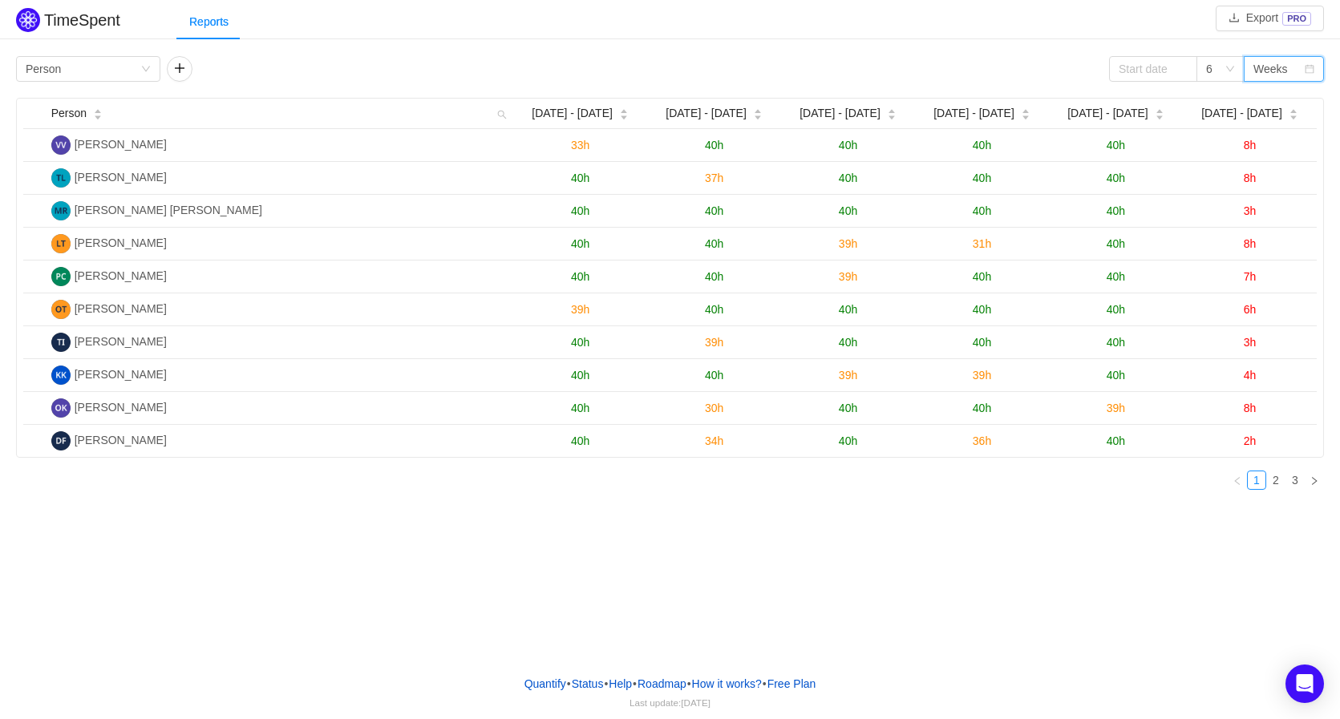
click at [1280, 65] on div "Weeks" at bounding box center [1270, 69] width 34 height 24
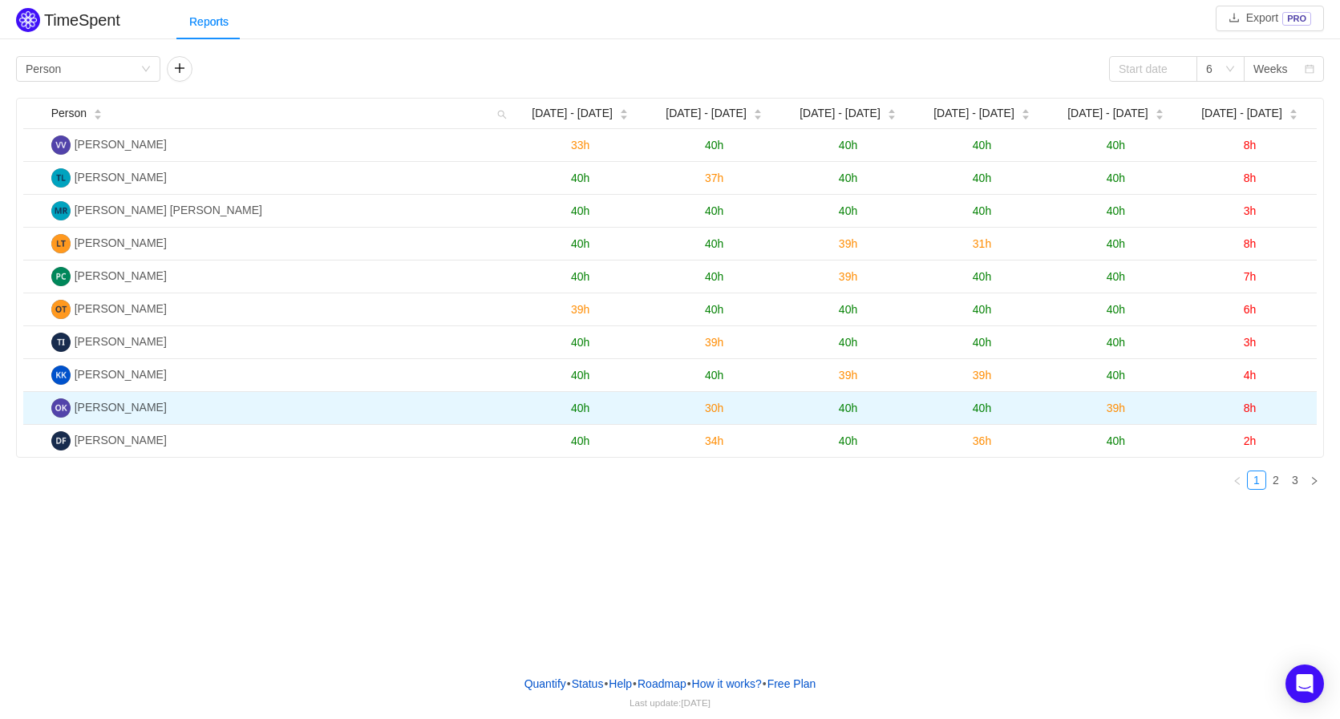
click at [1248, 407] on span "8h" at bounding box center [1249, 408] width 13 height 13
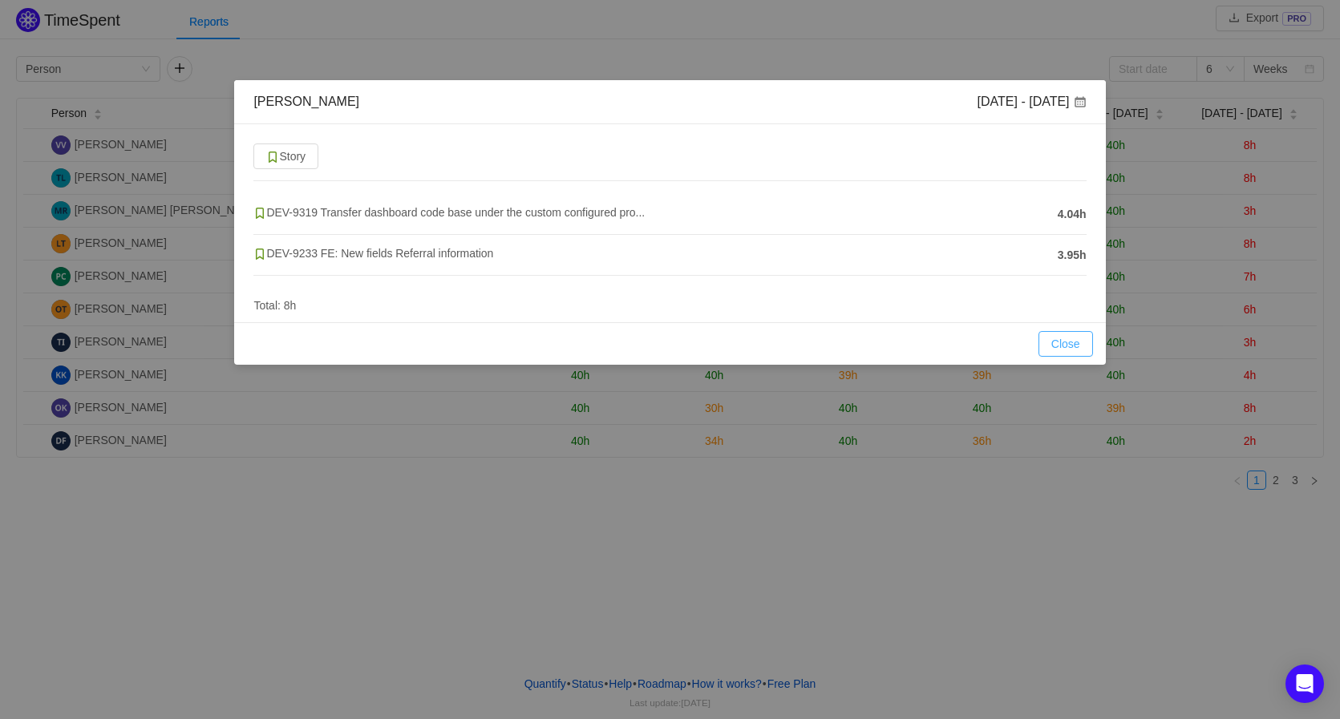
click at [1061, 346] on button "Close" at bounding box center [1065, 344] width 55 height 26
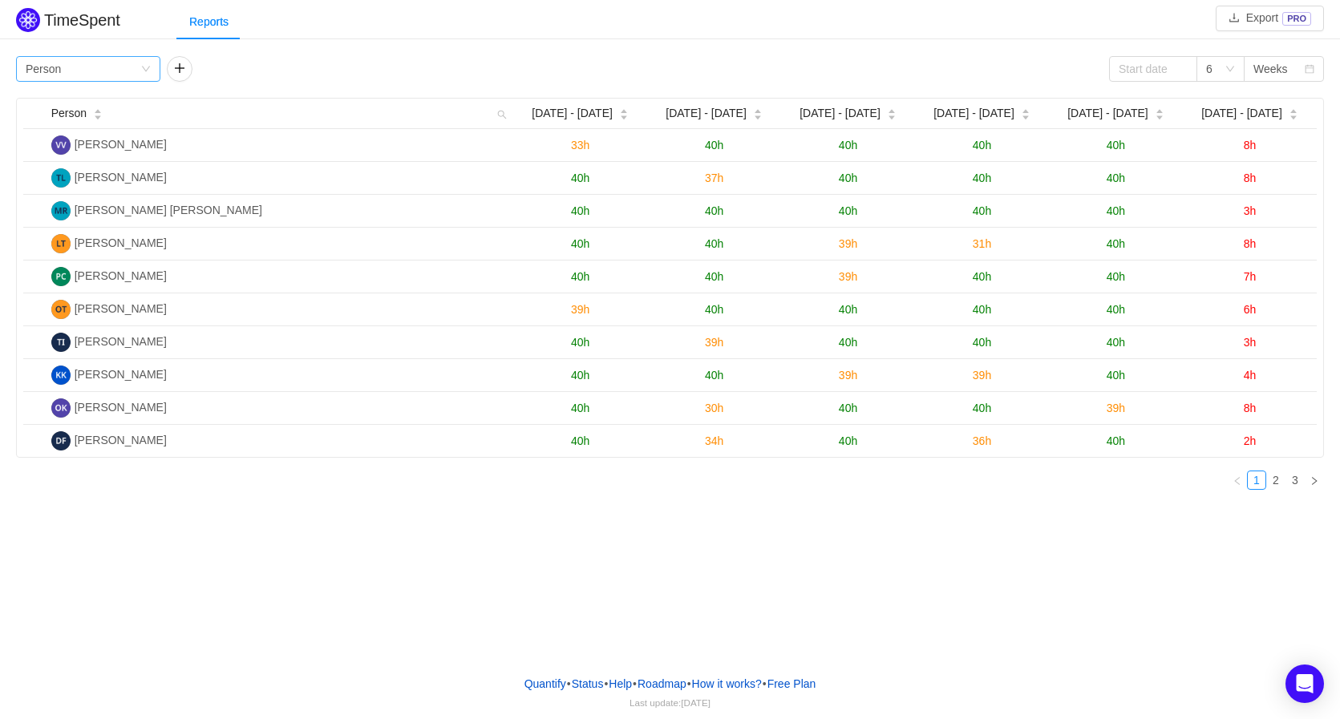
click at [115, 63] on div "Group by Person" at bounding box center [83, 69] width 115 height 24
click at [94, 110] on icon "icon: caret-up" at bounding box center [98, 111] width 9 height 9
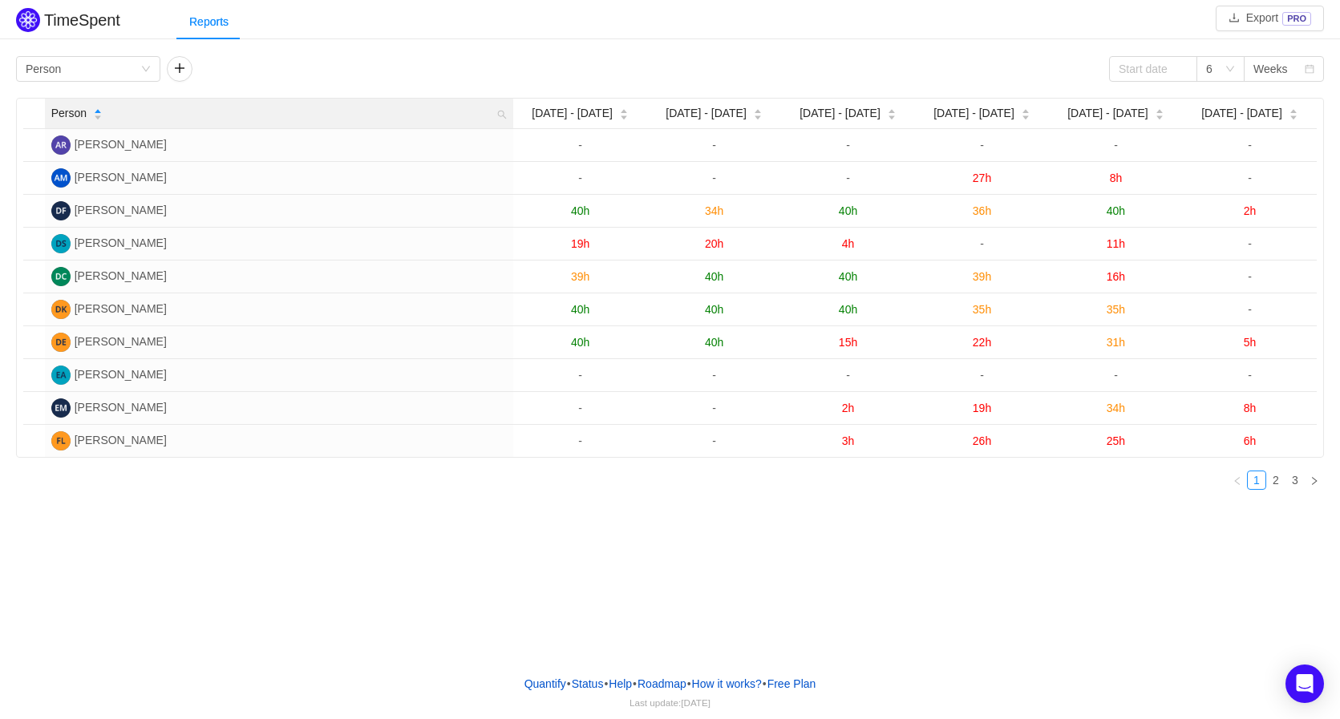
click at [94, 110] on icon "icon: caret-up" at bounding box center [98, 111] width 9 height 9
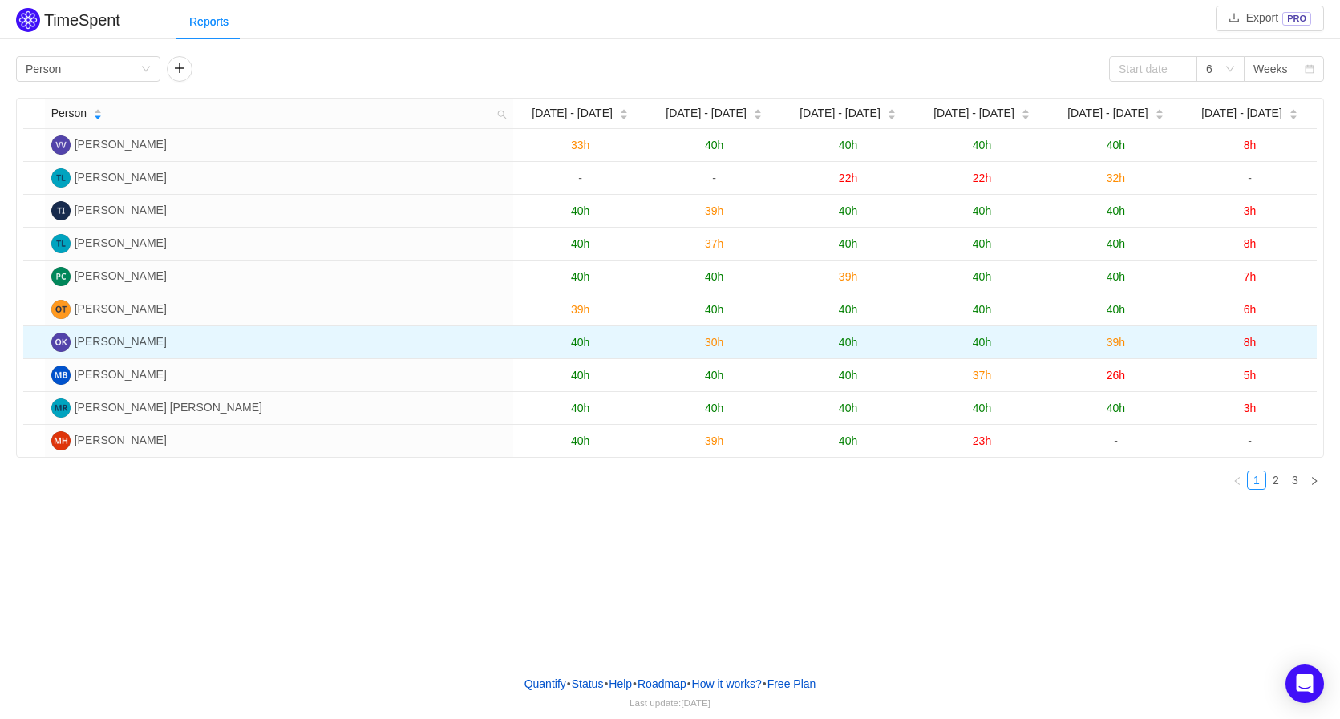
click at [580, 346] on span "40h" at bounding box center [580, 342] width 18 height 13
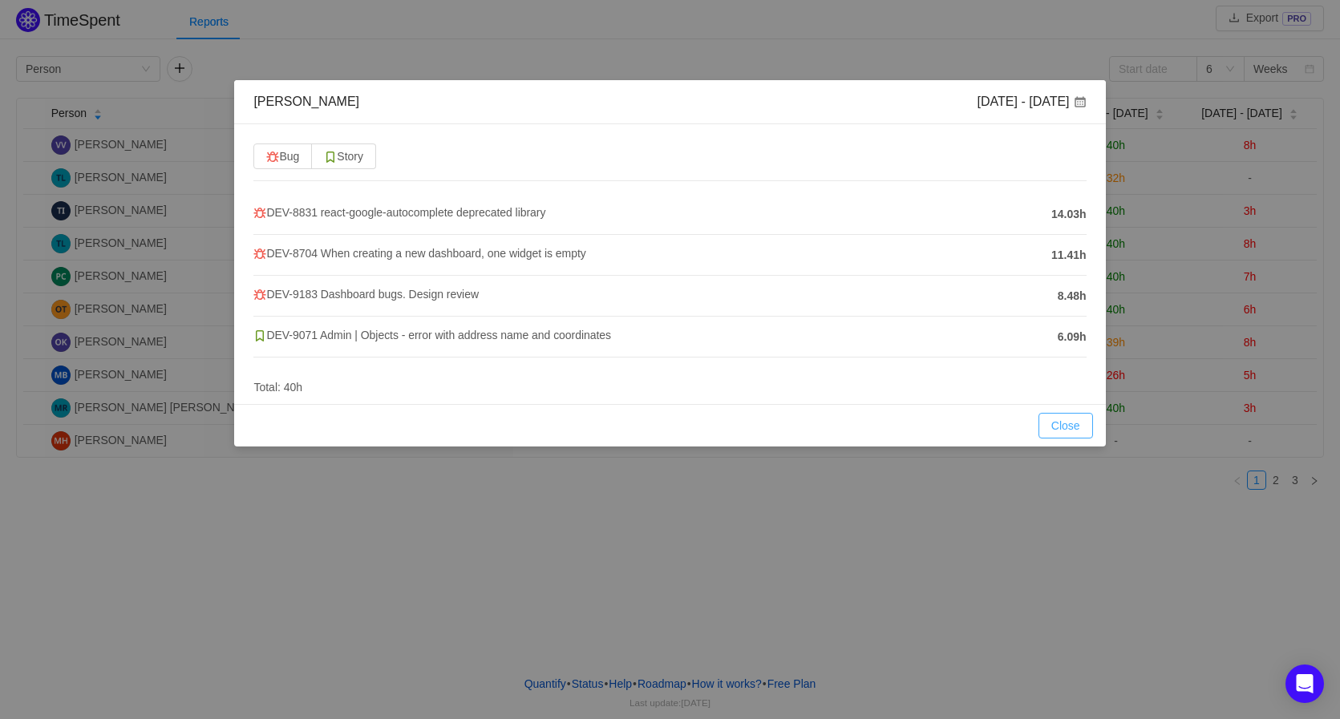
click at [1082, 423] on button "Close" at bounding box center [1065, 426] width 55 height 26
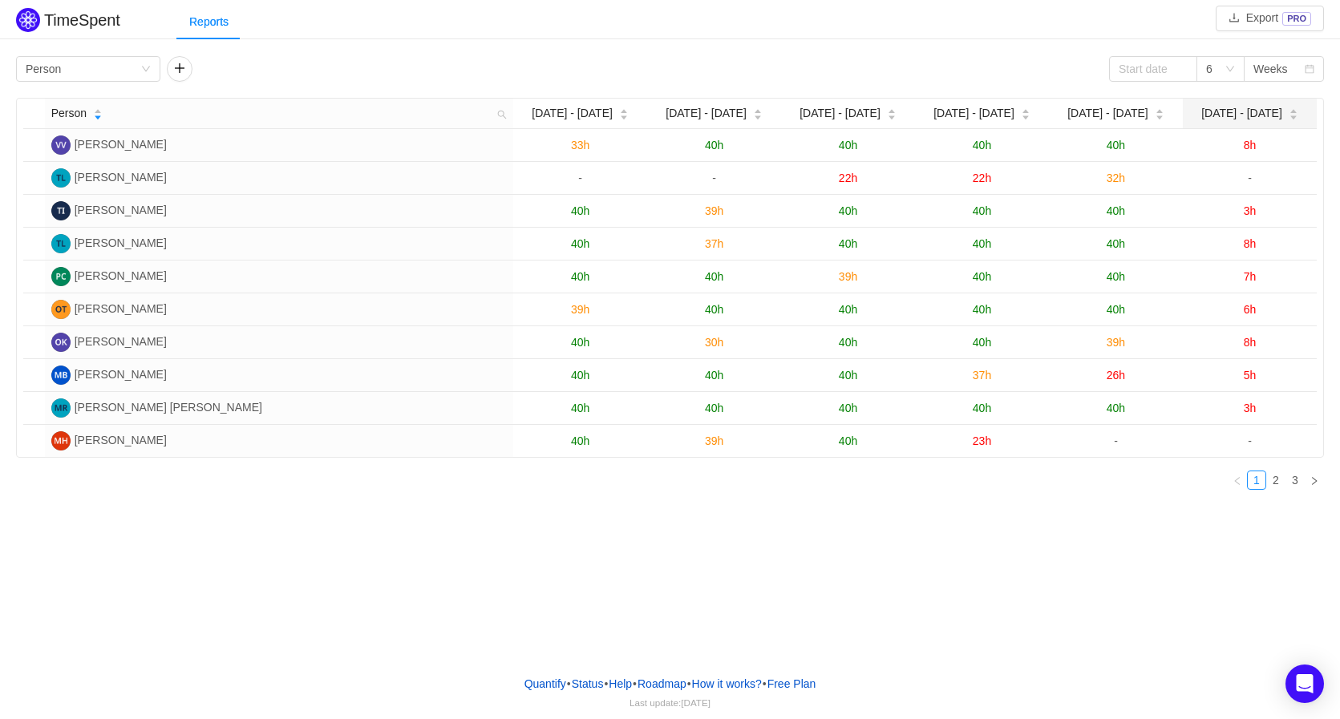
click at [1255, 115] on span "[DATE] - [DATE]" at bounding box center [1241, 113] width 81 height 17
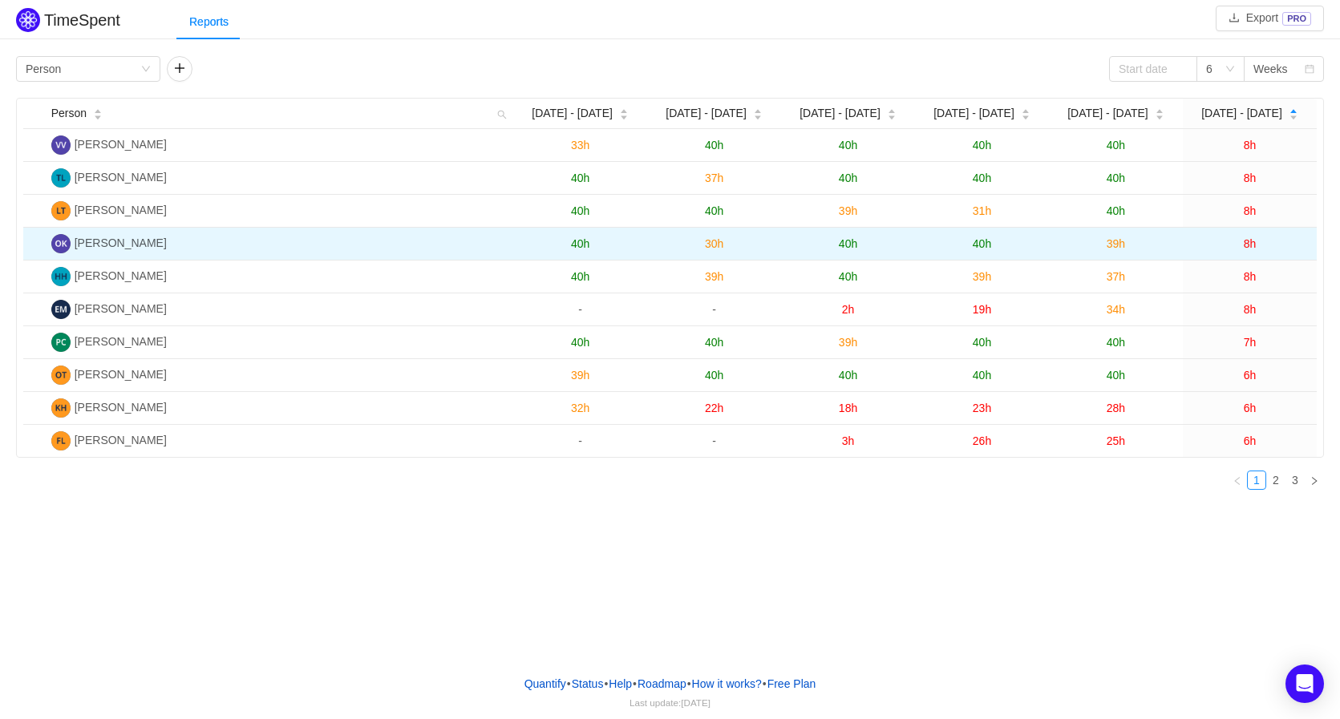
click at [1242, 243] on td "8h" at bounding box center [1249, 244] width 134 height 33
click at [1247, 243] on span "8h" at bounding box center [1249, 243] width 13 height 13
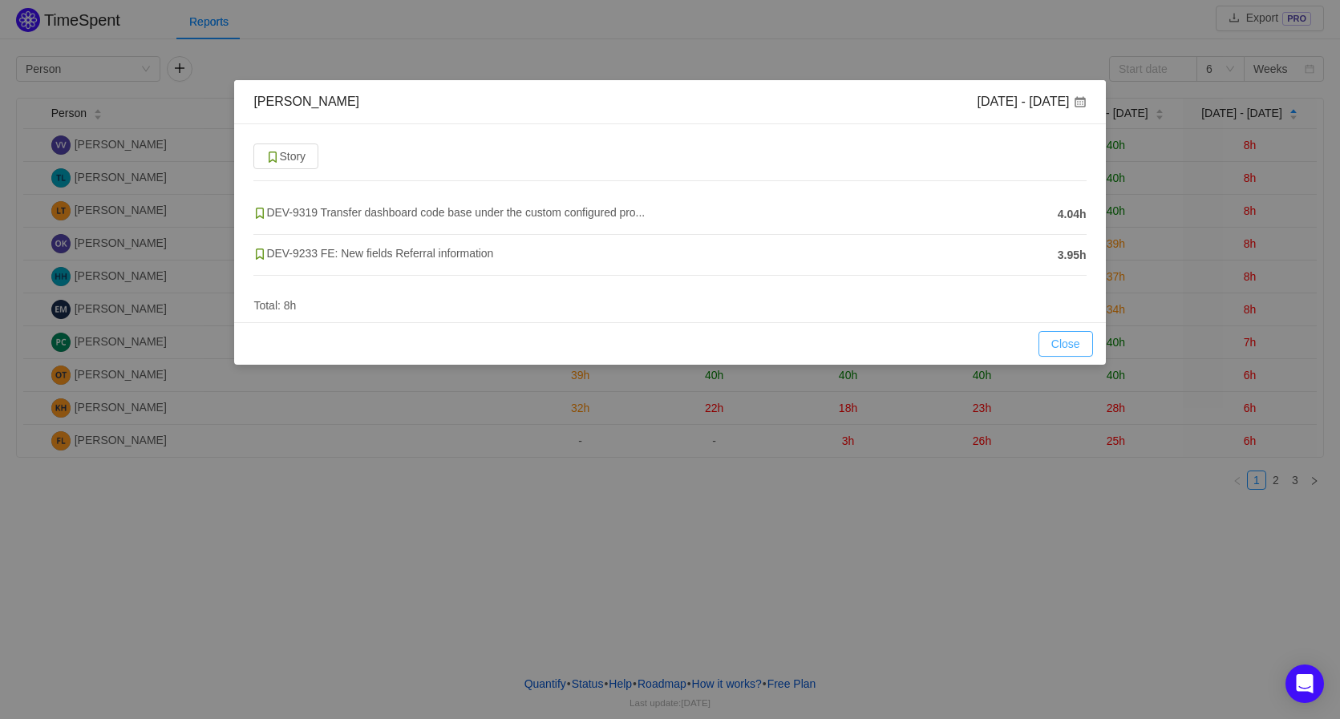
click at [1077, 341] on button "Close" at bounding box center [1065, 344] width 55 height 26
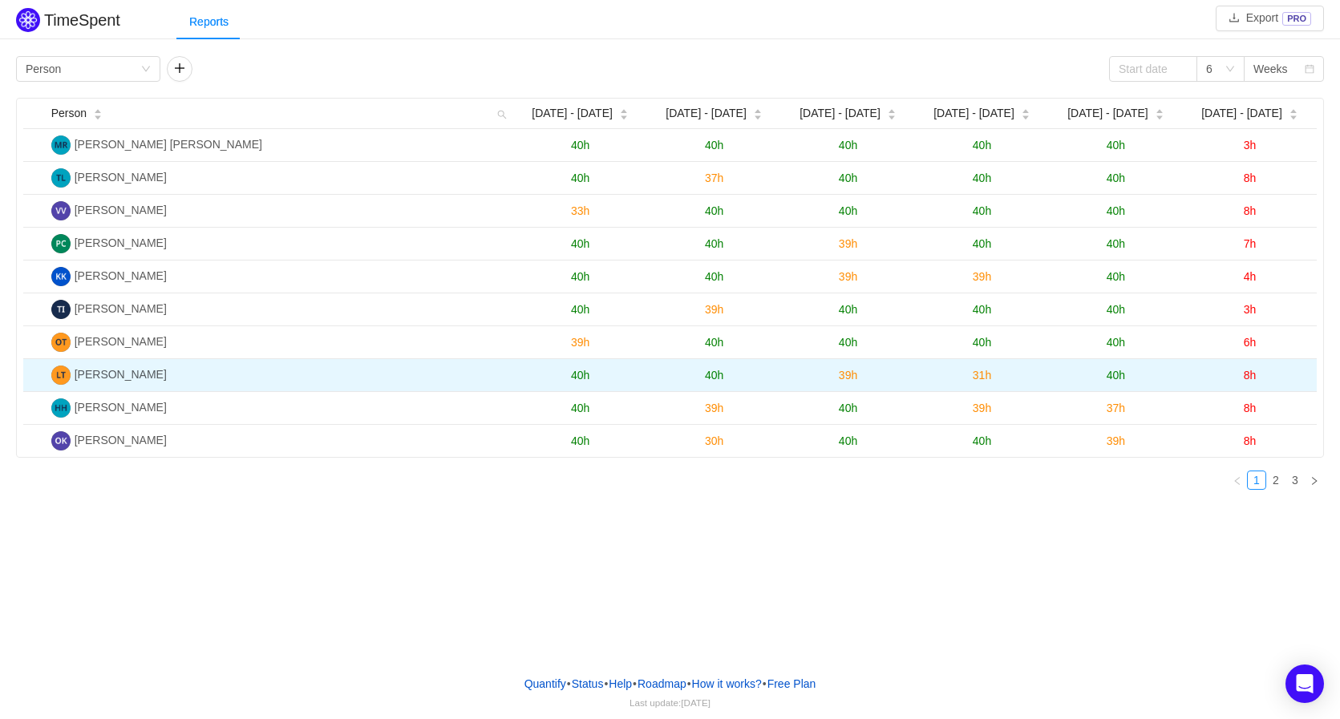
click at [593, 373] on td "40h" at bounding box center [580, 375] width 134 height 33
click at [576, 379] on span "40h" at bounding box center [580, 375] width 18 height 13
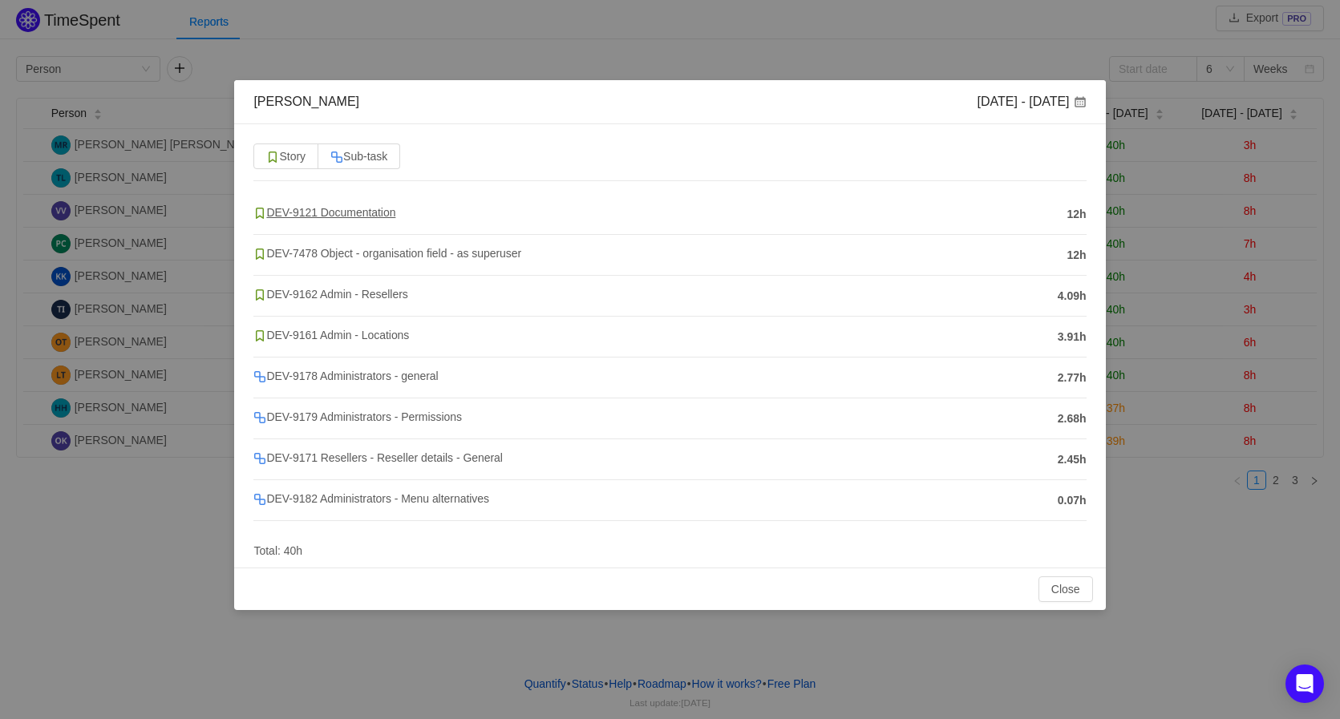
drag, startPoint x: 389, startPoint y: 6, endPoint x: 297, endPoint y: 213, distance: 226.8
click at [297, 213] on span "DEV-9121 Documentation" at bounding box center [324, 212] width 142 height 13
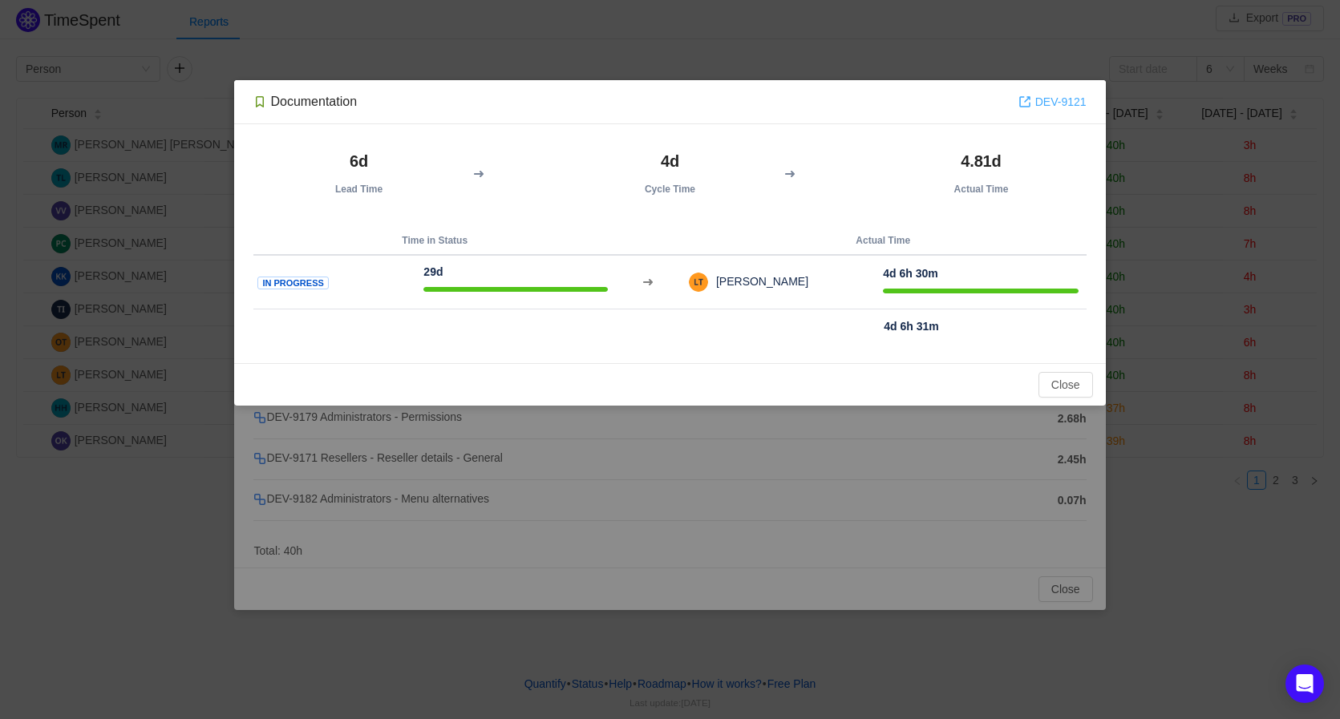
click at [1076, 101] on link "DEV-9121" at bounding box center [1052, 102] width 68 height 18
click at [1077, 390] on button "Close" at bounding box center [1065, 385] width 55 height 26
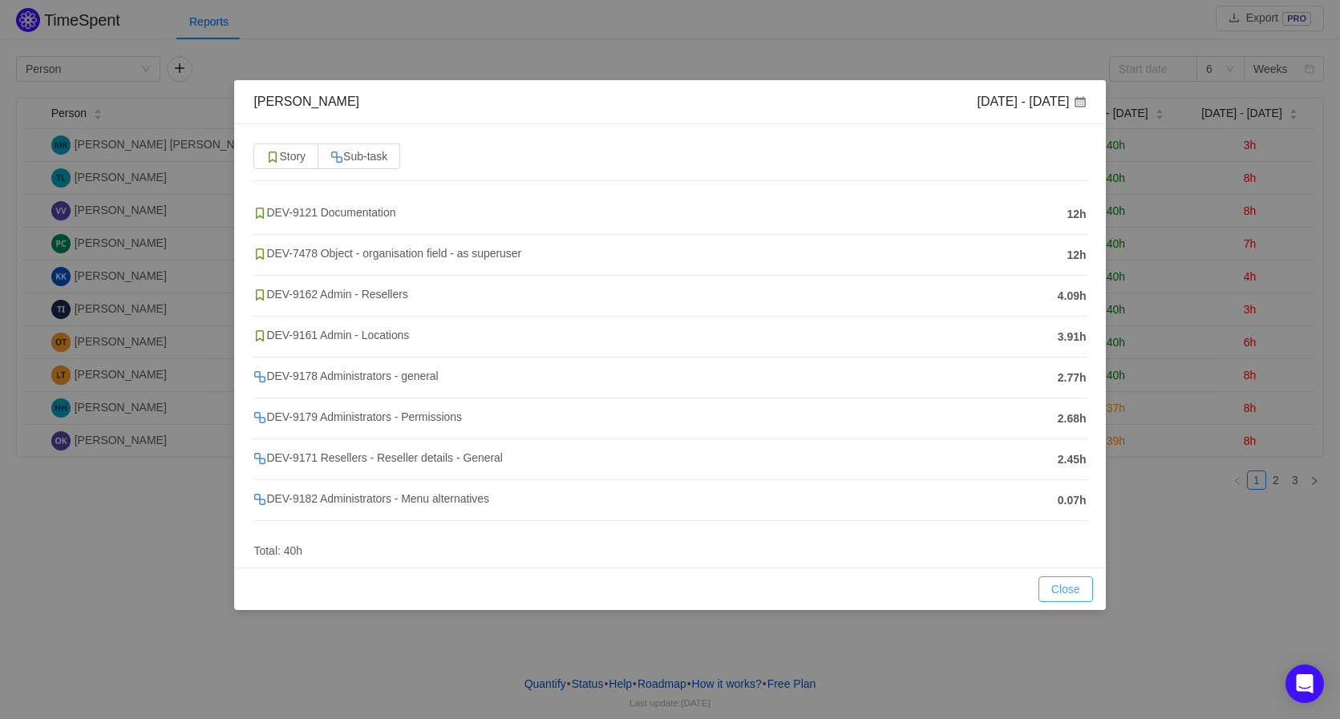
click at [1064, 592] on button "Close" at bounding box center [1065, 589] width 55 height 26
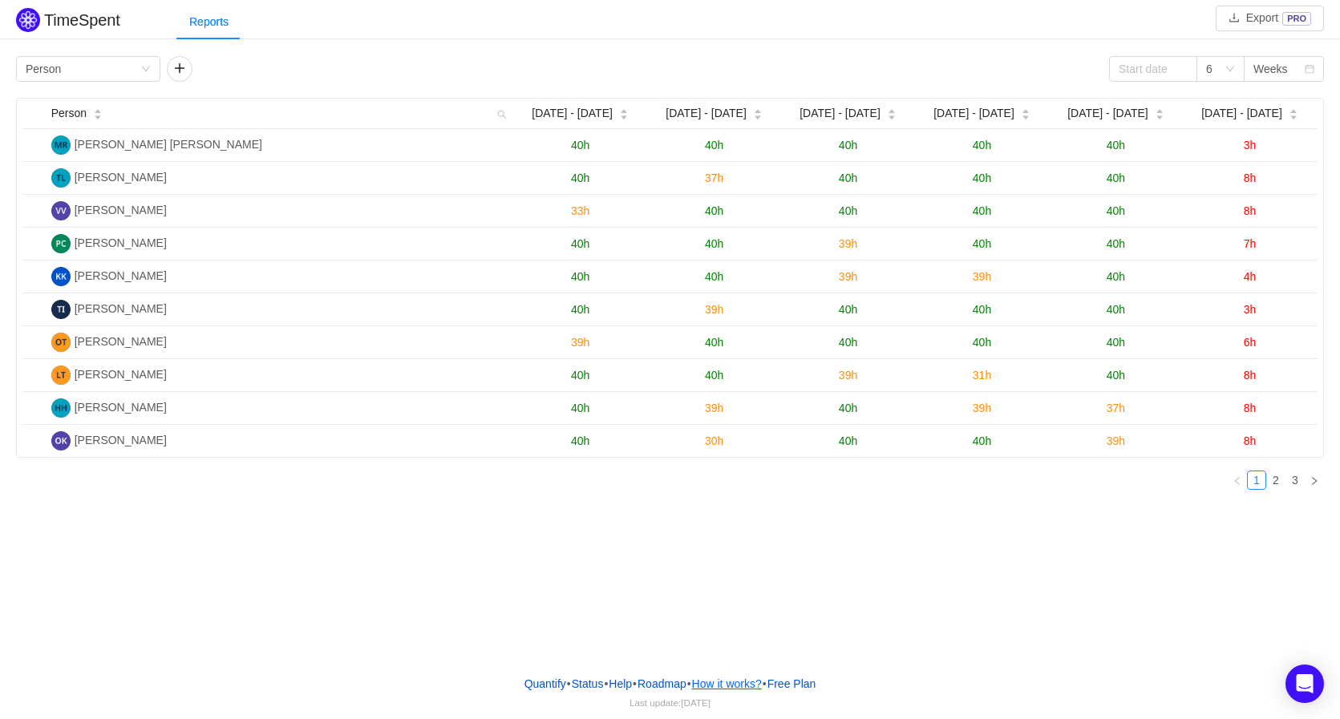
click at [738, 684] on button "How it works?" at bounding box center [726, 684] width 71 height 24
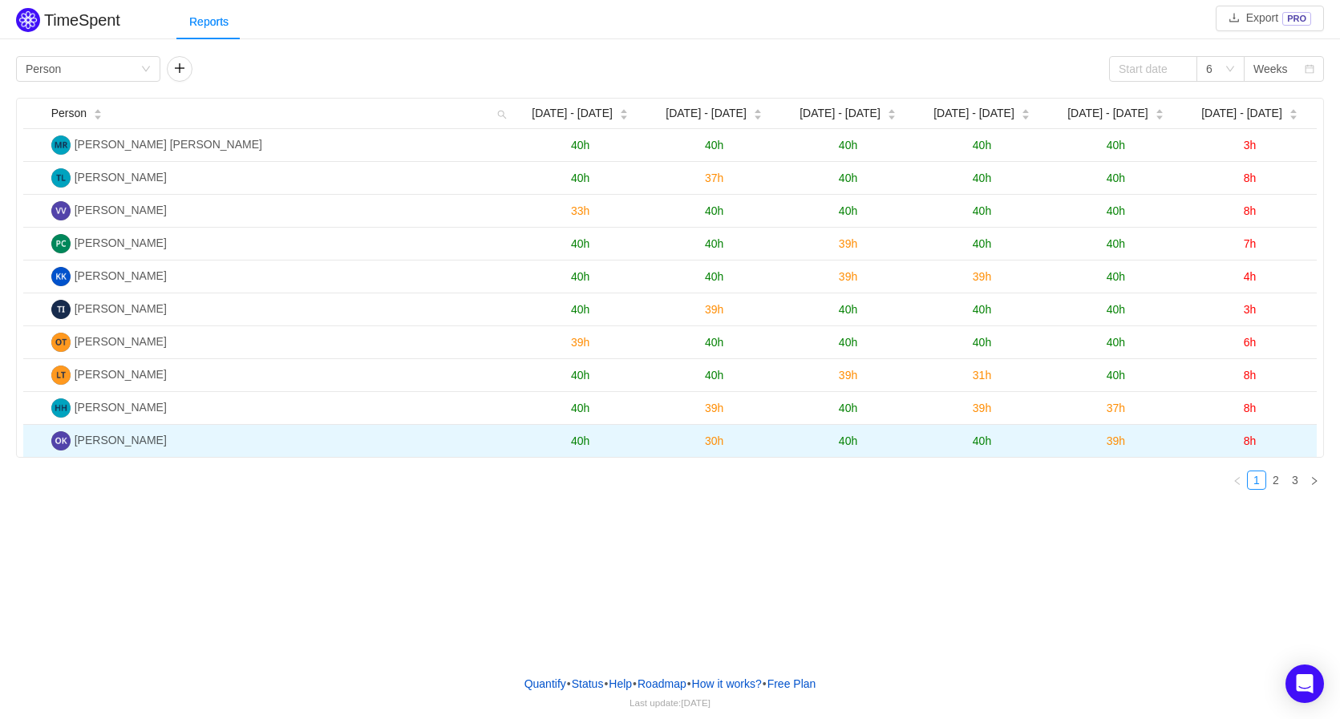
click at [123, 442] on span "[PERSON_NAME]" at bounding box center [121, 440] width 92 height 13
click at [587, 442] on span "40h" at bounding box center [580, 440] width 18 height 13
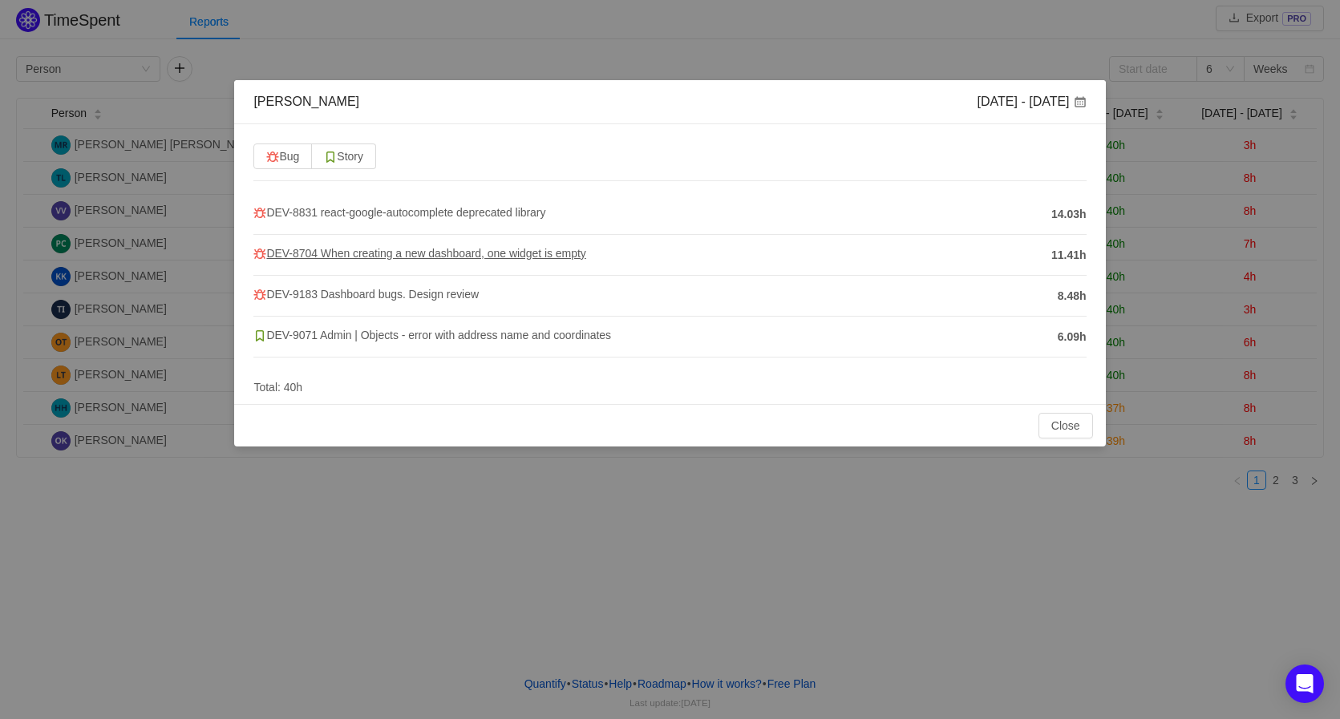
click at [373, 252] on span "DEV-8704 When creating a new dashboard, one widget is empty" at bounding box center [419, 253] width 332 height 13
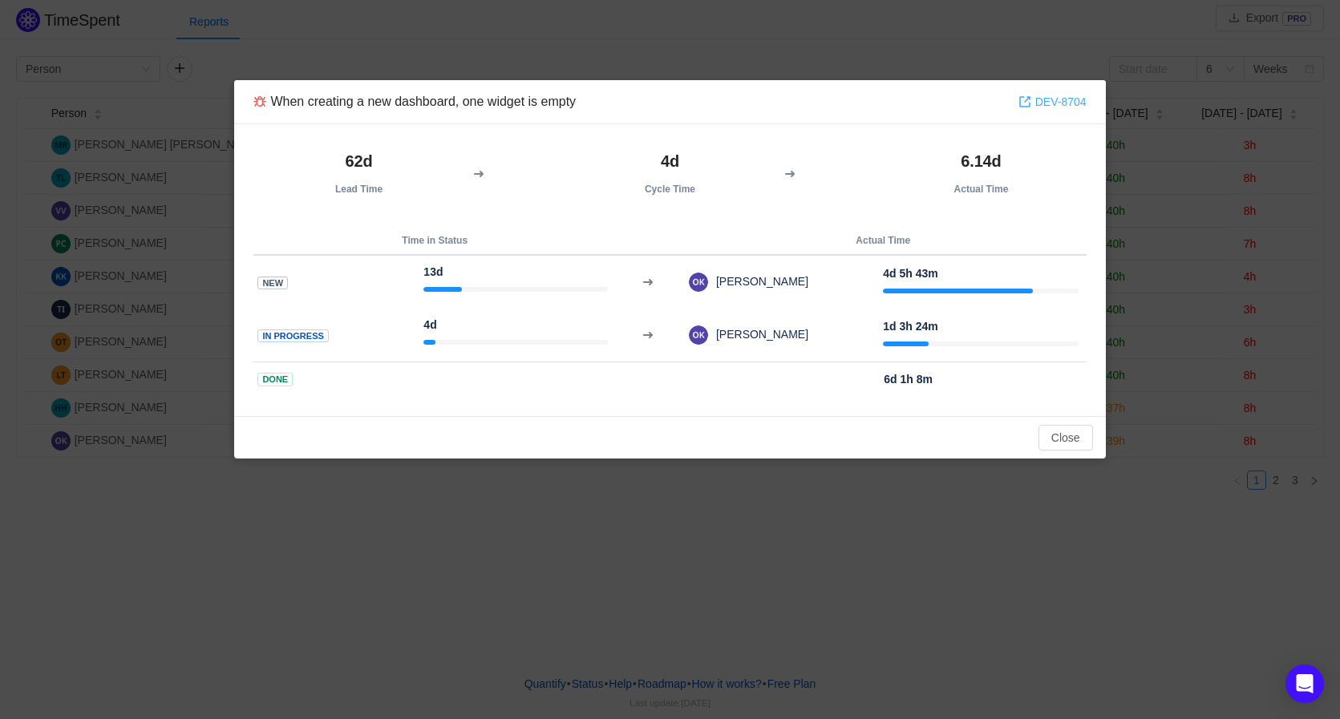
click at [1062, 100] on link "DEV-8704" at bounding box center [1052, 102] width 68 height 18
drag, startPoint x: 1069, startPoint y: 444, endPoint x: 1068, endPoint y: 433, distance: 11.3
click at [1068, 444] on button "Close" at bounding box center [1065, 438] width 55 height 26
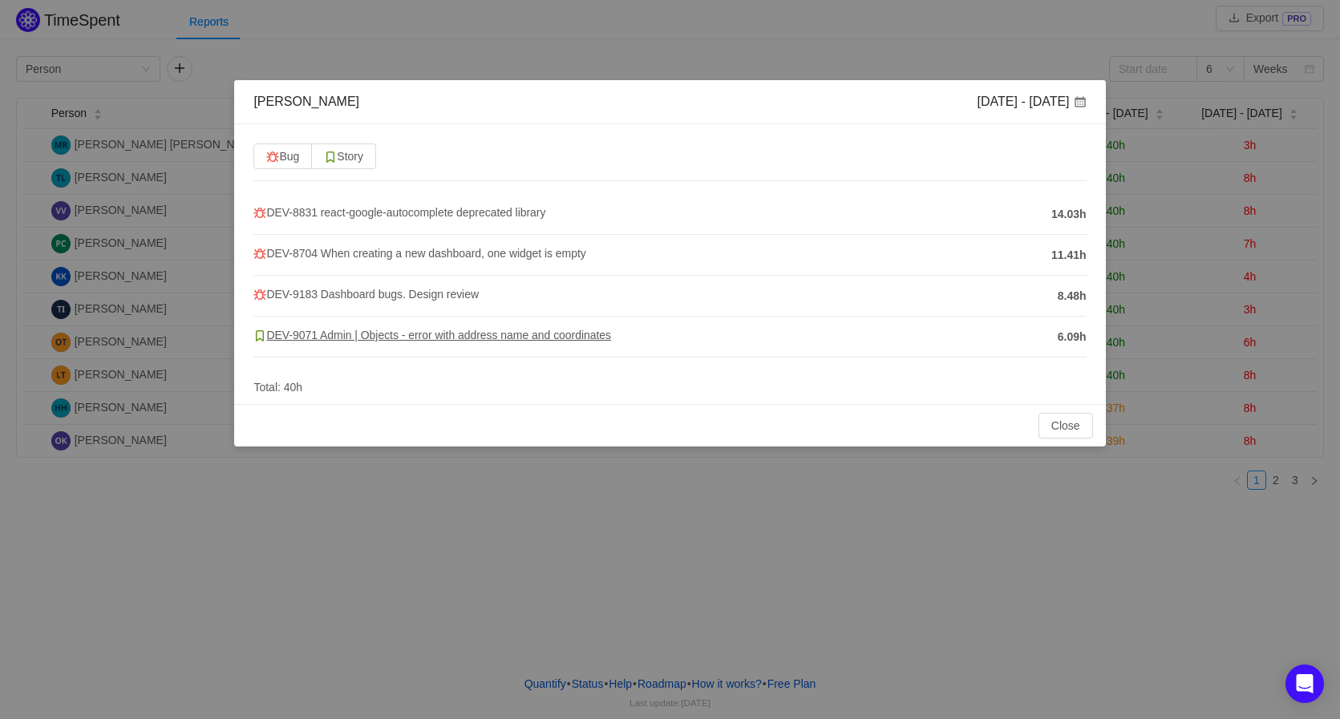
click at [317, 332] on span "DEV-9071 Admin | Objects - error with address name and coordinates" at bounding box center [432, 335] width 358 height 13
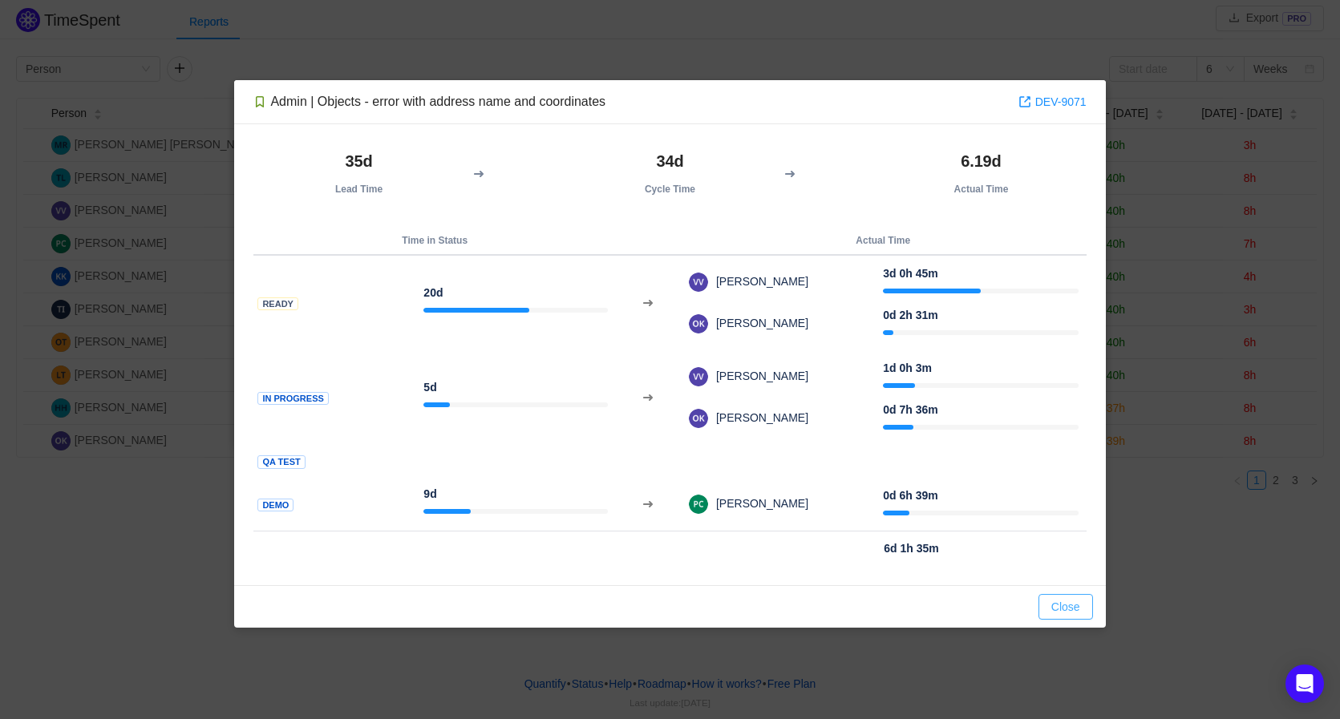
click at [1063, 609] on button "Close" at bounding box center [1065, 607] width 55 height 26
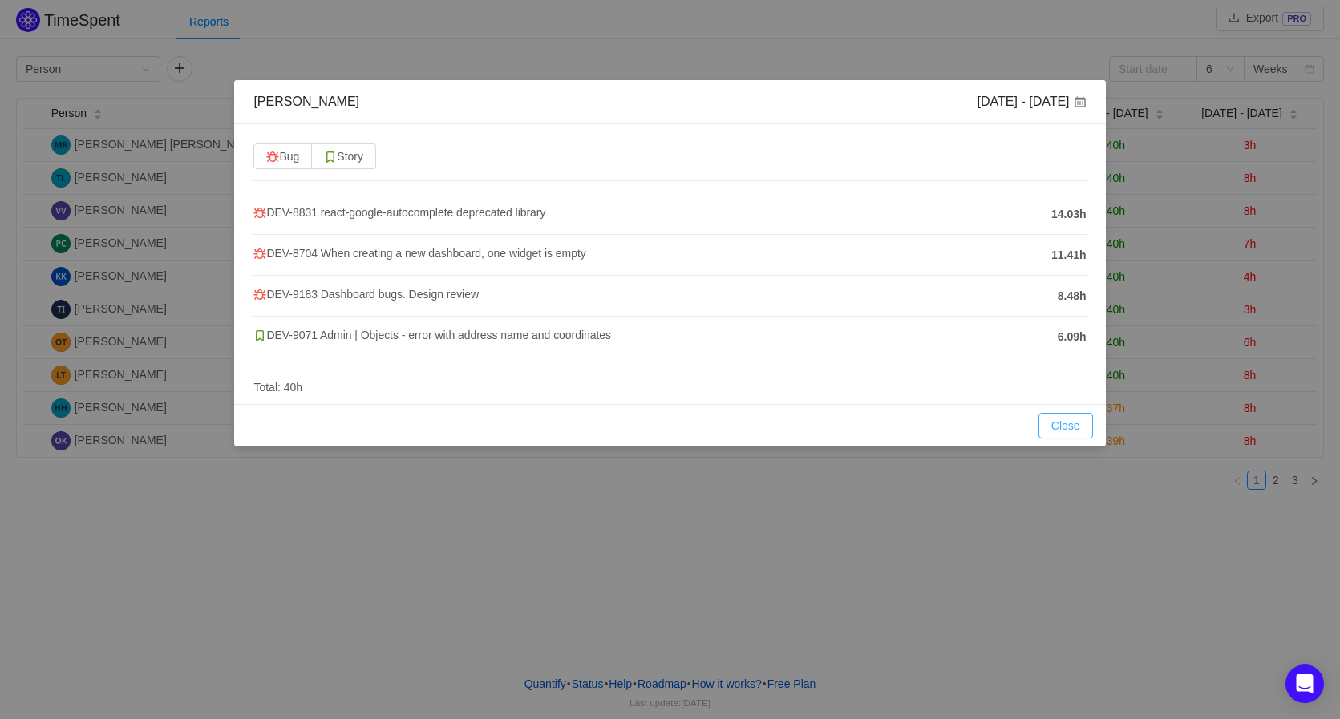
click at [1078, 419] on button "Close" at bounding box center [1065, 426] width 55 height 26
